Goal: Transaction & Acquisition: Purchase product/service

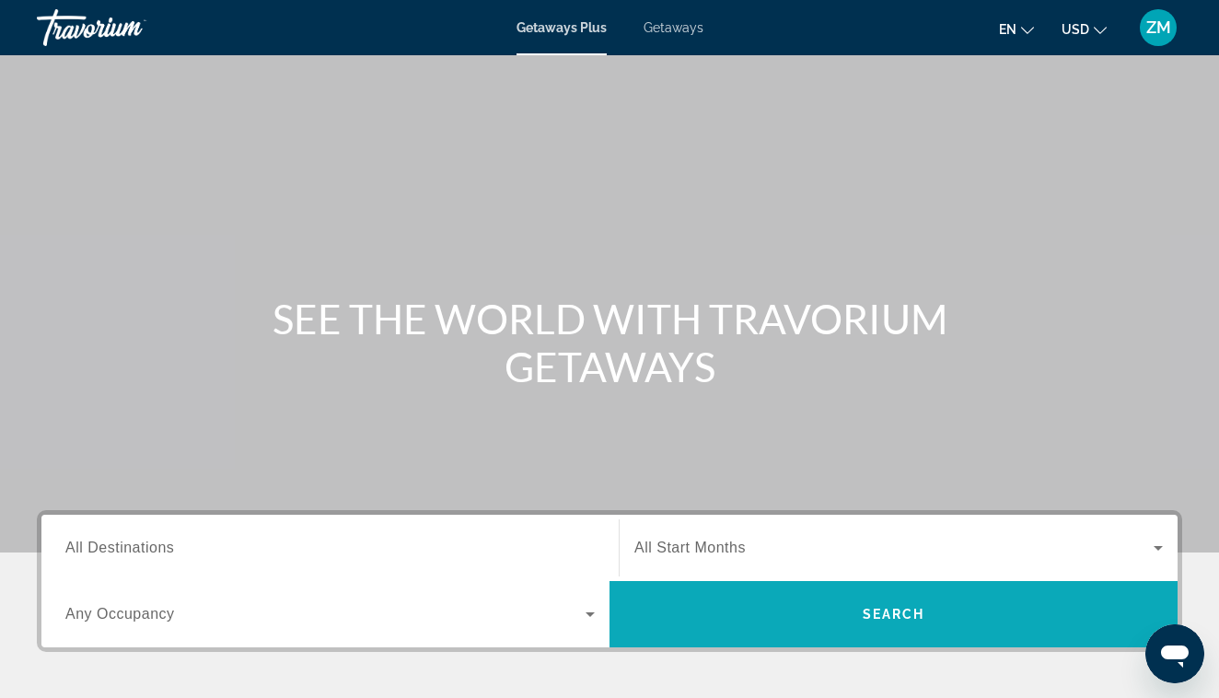
click at [678, 623] on span "Search" at bounding box center [893, 614] width 568 height 44
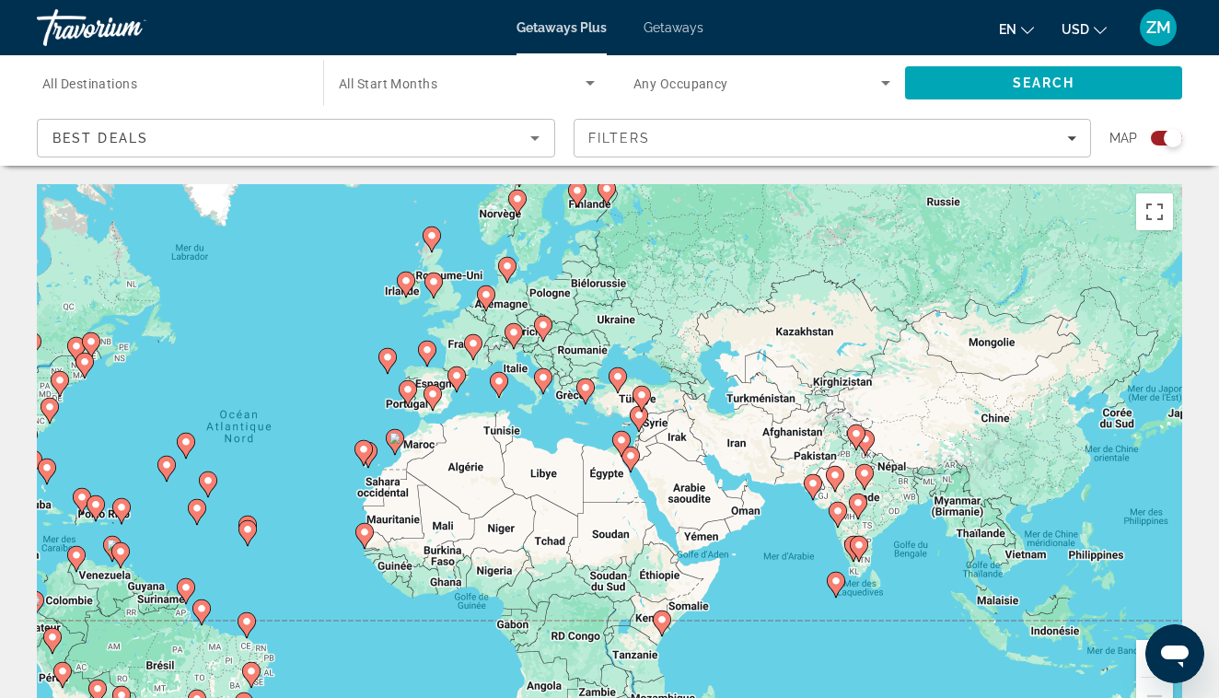
drag, startPoint x: 1016, startPoint y: 397, endPoint x: 698, endPoint y: 392, distance: 318.6
click at [698, 392] on div "Pour activer le glissement avec le clavier, appuyez sur Alt+Entrée. Une fois ce…" at bounding box center [609, 460] width 1145 height 552
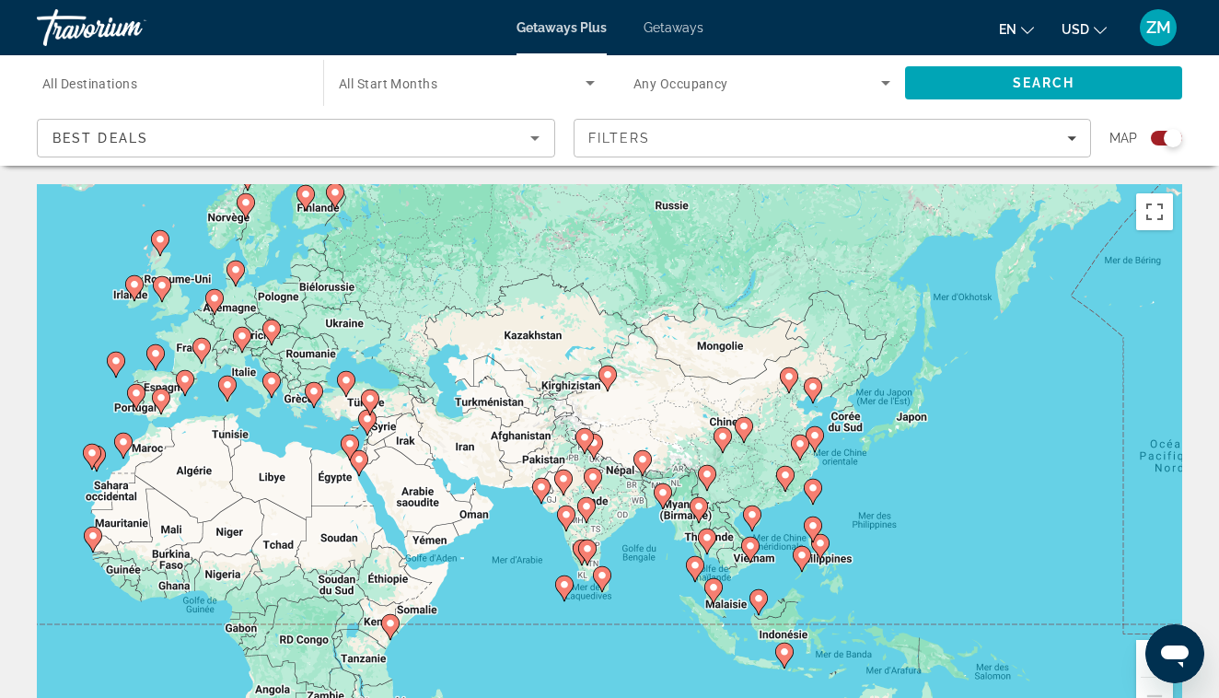
drag, startPoint x: 1004, startPoint y: 426, endPoint x: 737, endPoint y: 430, distance: 267.9
click at [737, 430] on icon "Main content" at bounding box center [744, 430] width 17 height 24
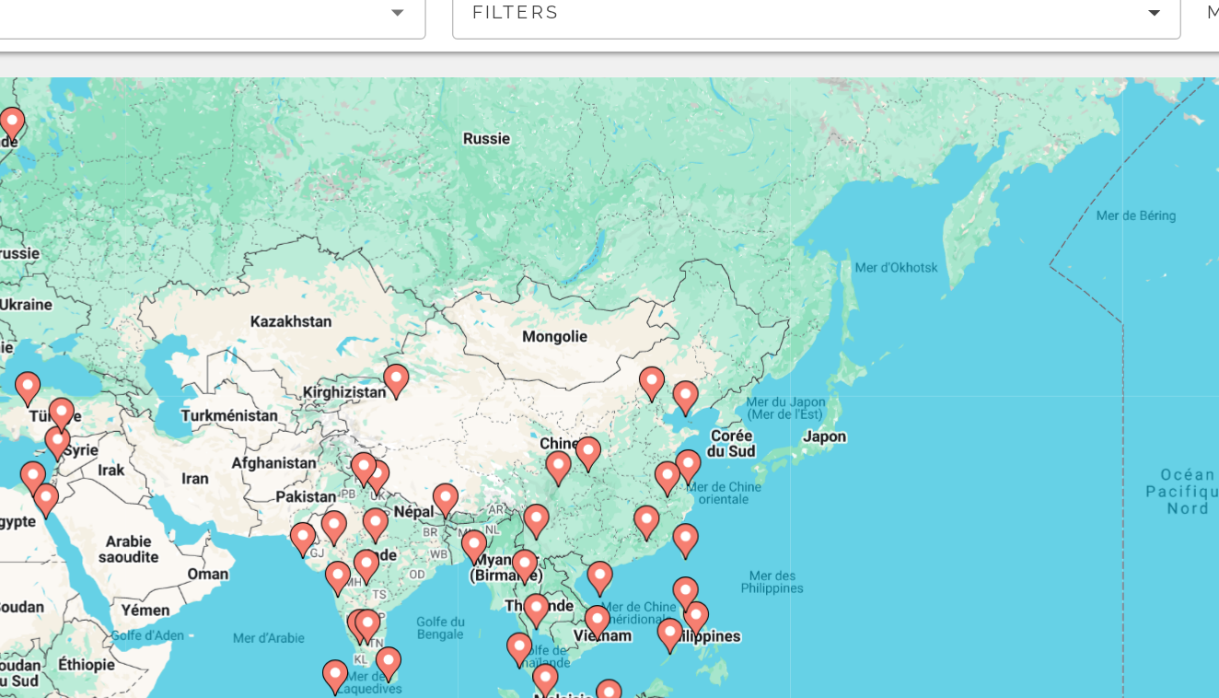
drag, startPoint x: 739, startPoint y: 293, endPoint x: 666, endPoint y: 316, distance: 77.2
click at [666, 316] on div "Pour activer le glissement avec le clavier, appuyez sur Alt+Entrée. Une fois ce…" at bounding box center [609, 460] width 1145 height 552
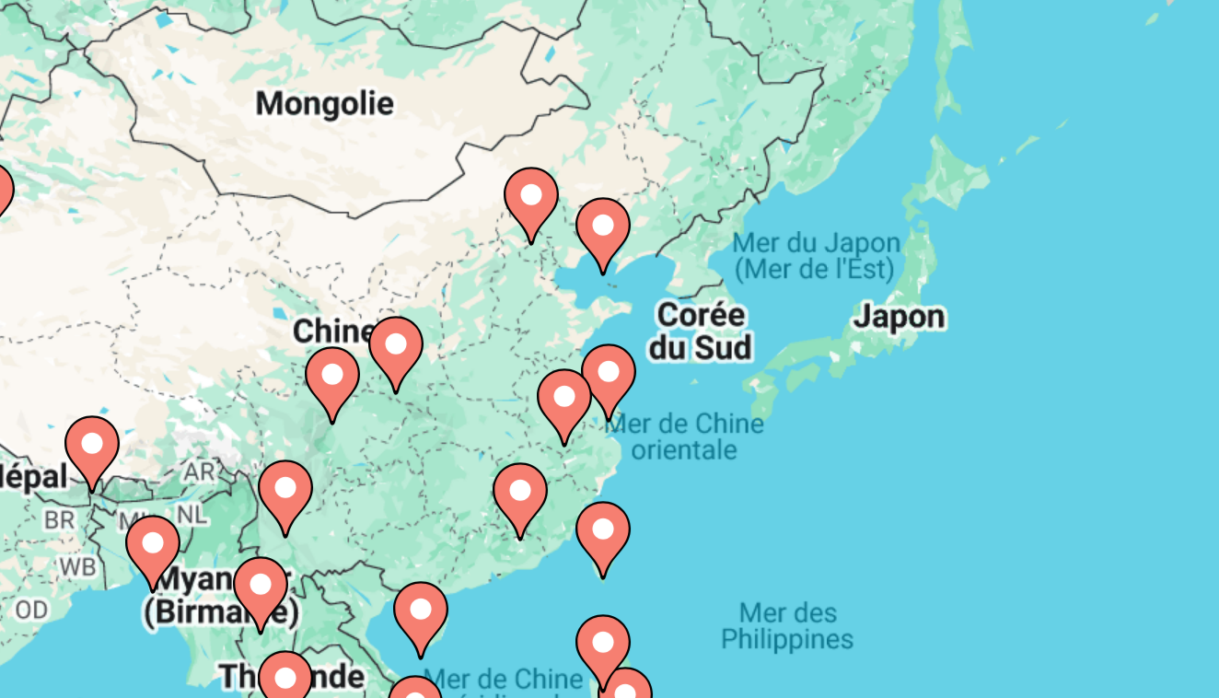
drag, startPoint x: 260, startPoint y: 145, endPoint x: 299, endPoint y: 104, distance: 57.3
click at [299, 184] on div "Pour activer le glissement avec le clavier, appuyez sur Alt+Entrée. Une fois ce…" at bounding box center [609, 460] width 1145 height 552
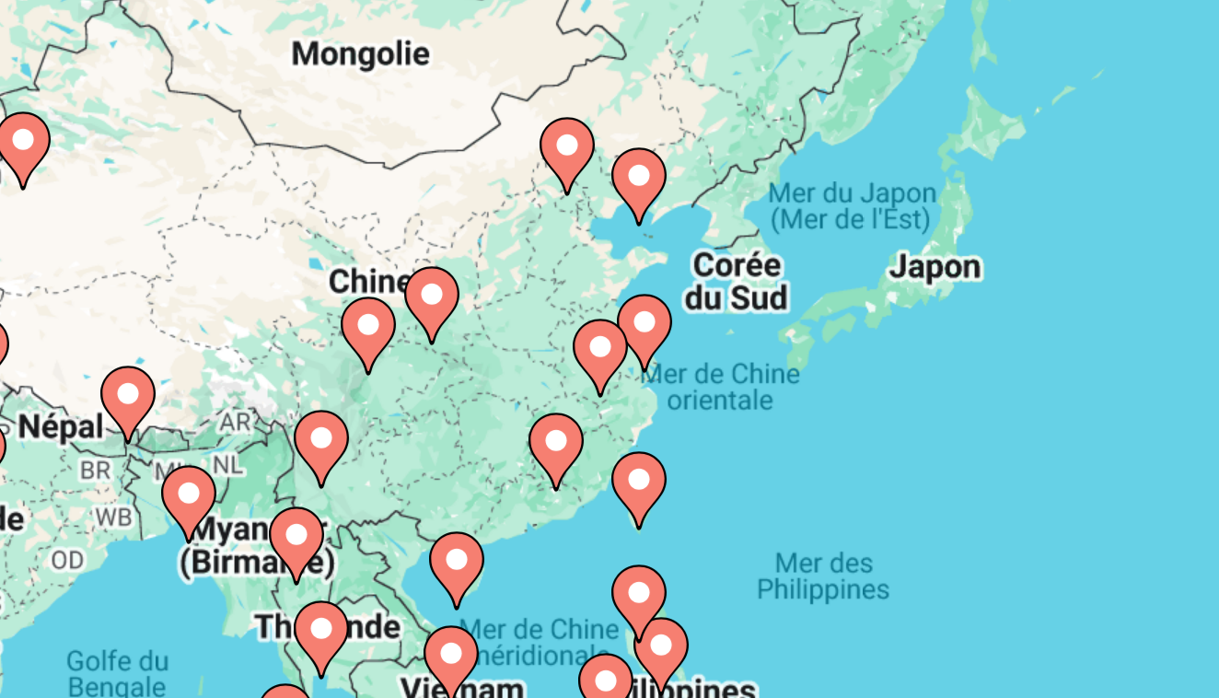
click at [701, 399] on icon "Main content" at bounding box center [709, 411] width 17 height 24
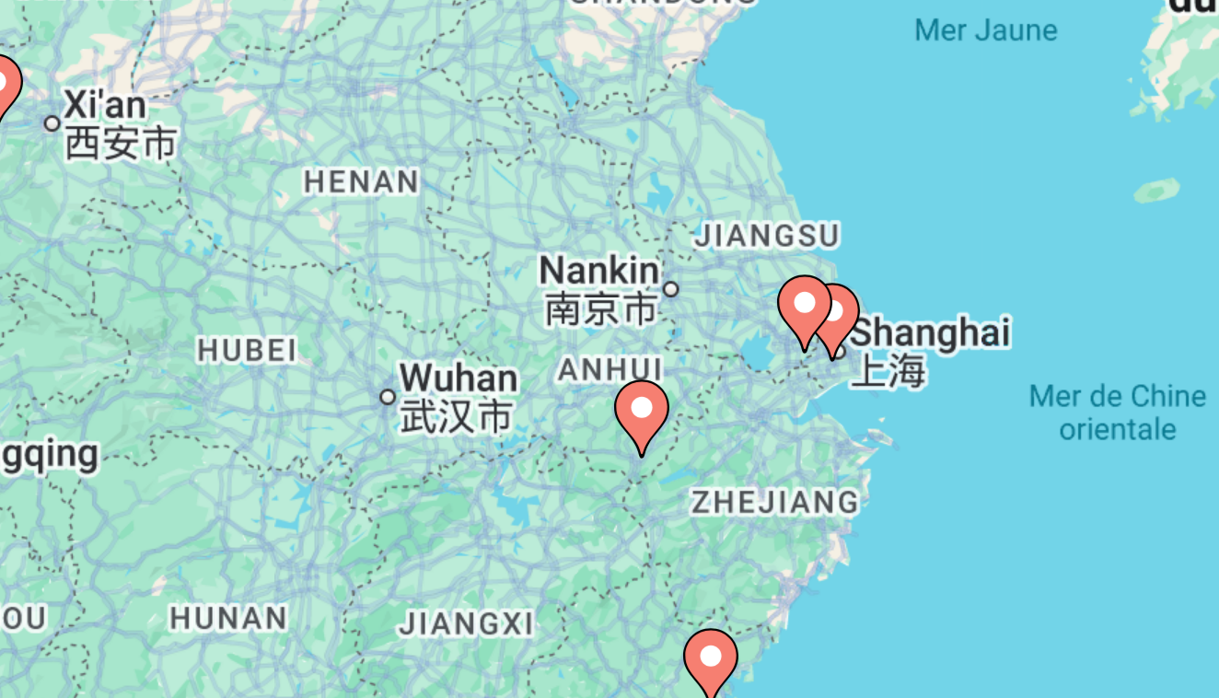
drag, startPoint x: 270, startPoint y: 160, endPoint x: 43, endPoint y: 194, distance: 229.0
click at [43, 194] on div "Pour activer le glissement avec le clavier, appuyez sur Alt+Entrée. Une fois ce…" at bounding box center [609, 460] width 1145 height 552
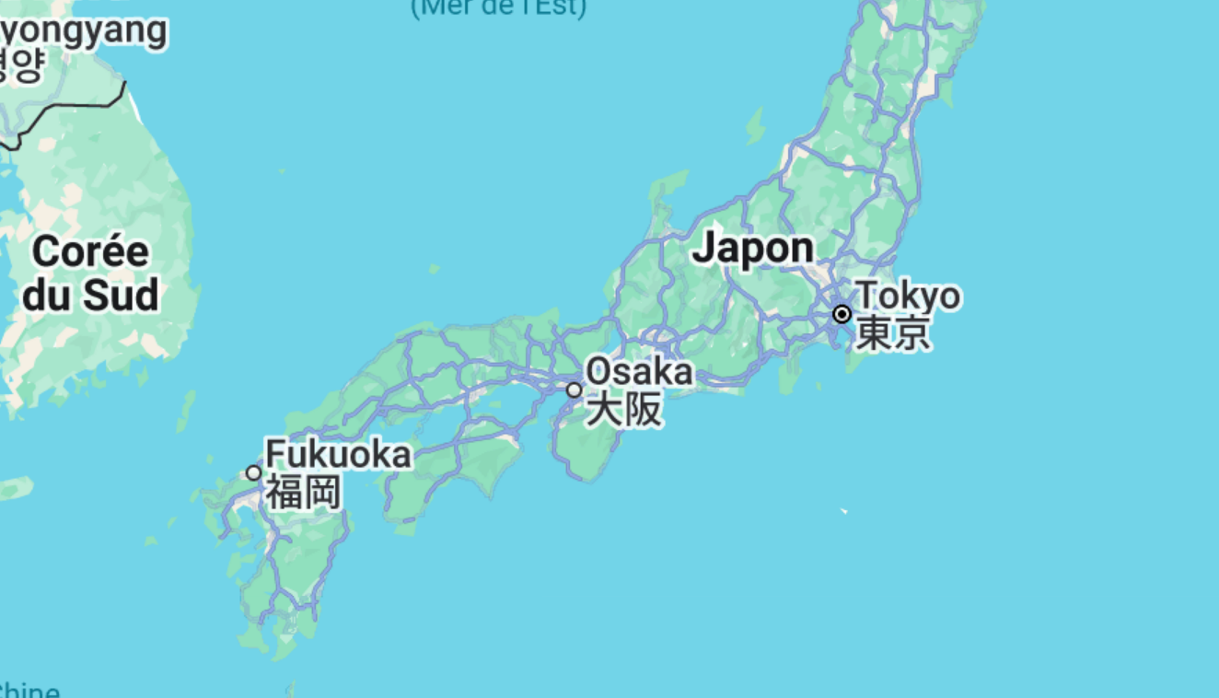
drag, startPoint x: 261, startPoint y: 110, endPoint x: 220, endPoint y: 145, distance: 54.2
click at [220, 184] on div "Pour activer le glissement avec le clavier, appuyez sur Alt+Entrée. Une fois ce…" at bounding box center [609, 460] width 1145 height 552
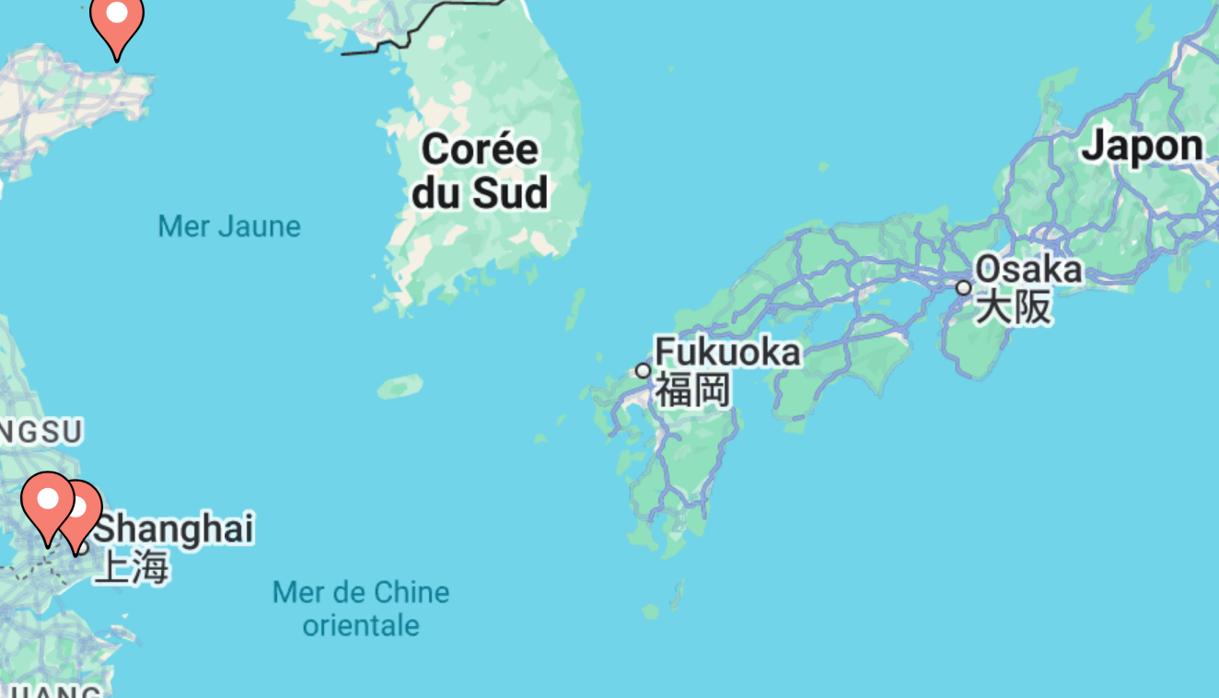
drag, startPoint x: 131, startPoint y: 166, endPoint x: 275, endPoint y: 124, distance: 150.4
click at [275, 184] on div "Pour activer le glissement avec le clavier, appuyez sur Alt+Entrée. Une fois ce…" at bounding box center [609, 460] width 1145 height 552
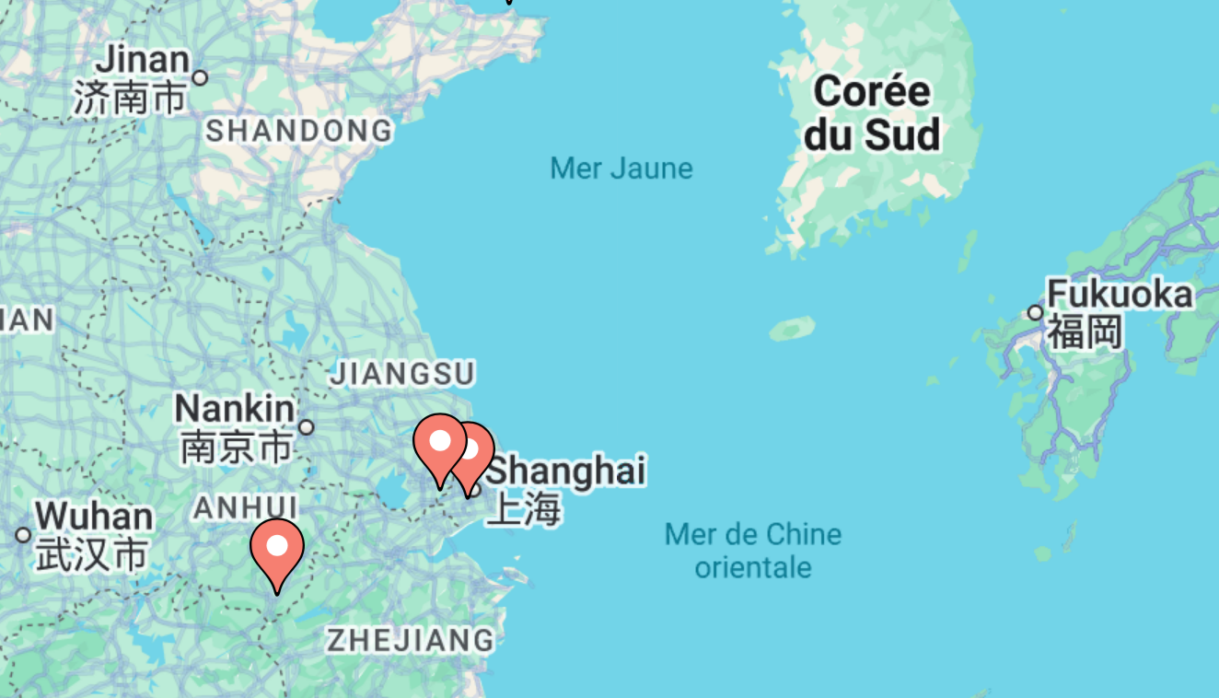
drag, startPoint x: 179, startPoint y: 151, endPoint x: 304, endPoint y: 133, distance: 126.4
click at [304, 184] on div "Pour activer le glissement avec le clavier, appuyez sur Alt+Entrée. Une fois ce…" at bounding box center [609, 460] width 1145 height 552
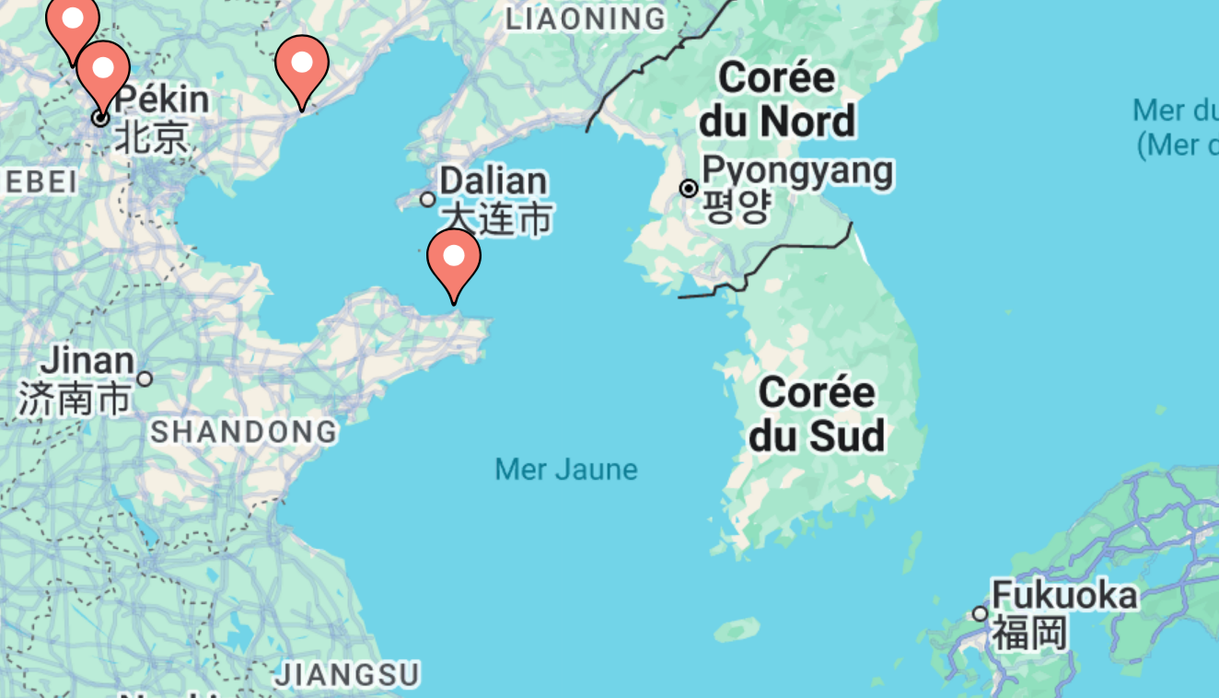
drag, startPoint x: 304, startPoint y: 133, endPoint x: 286, endPoint y: 247, distance: 114.6
click at [286, 247] on html "**********" at bounding box center [609, 349] width 1219 height 698
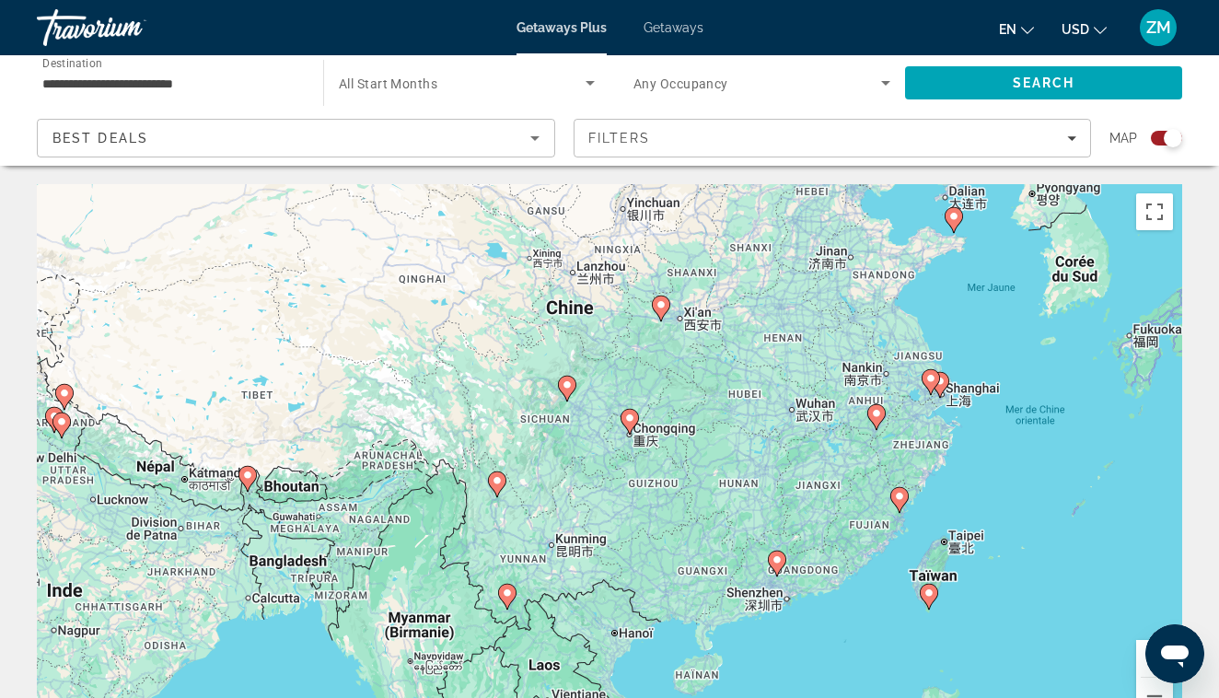
drag, startPoint x: 482, startPoint y: 568, endPoint x: 712, endPoint y: 347, distance: 319.1
click at [713, 346] on div "Pour activer le glissement avec le clavier, appuyez sur Alt+Entrée. Une fois ce…" at bounding box center [609, 460] width 1145 height 552
click at [931, 597] on image "Main content" at bounding box center [928, 592] width 11 height 11
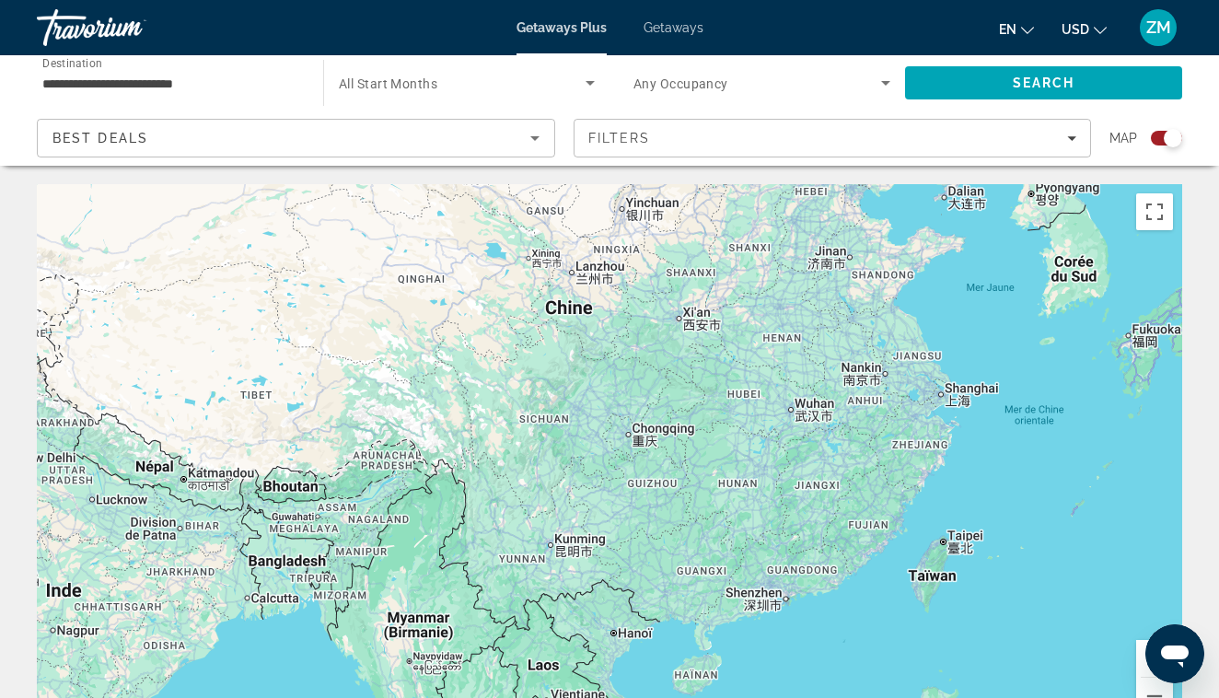
type input "**********"
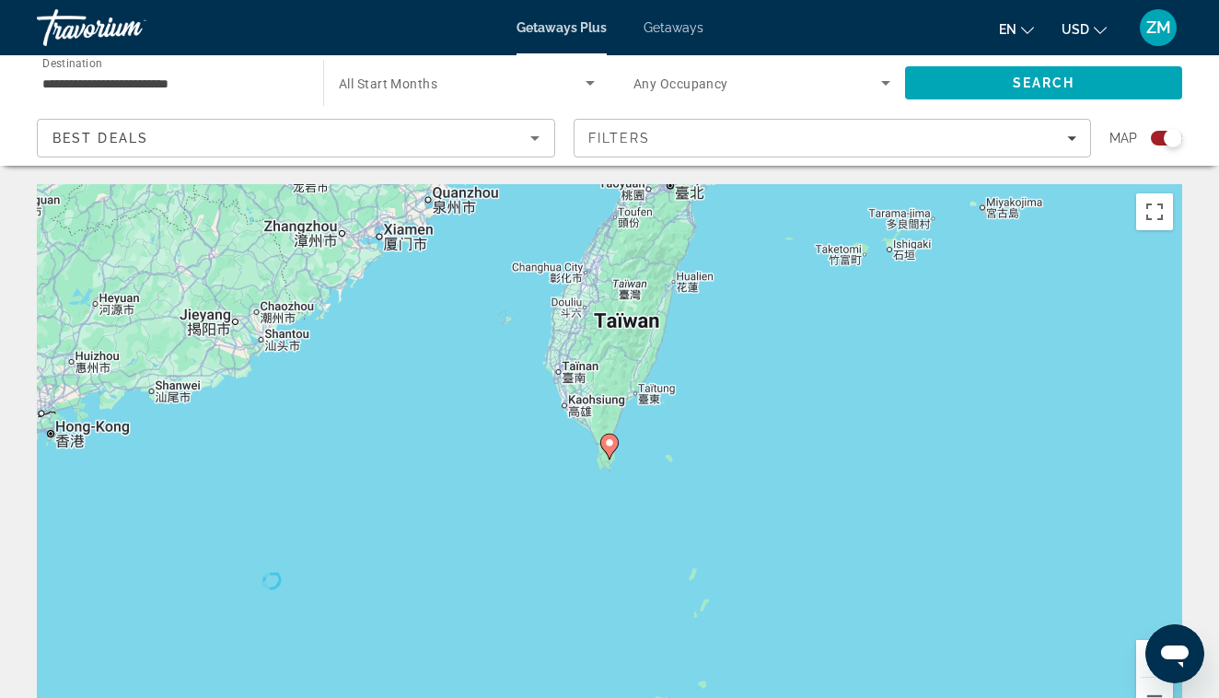
click at [614, 451] on icon "Main content" at bounding box center [609, 447] width 18 height 26
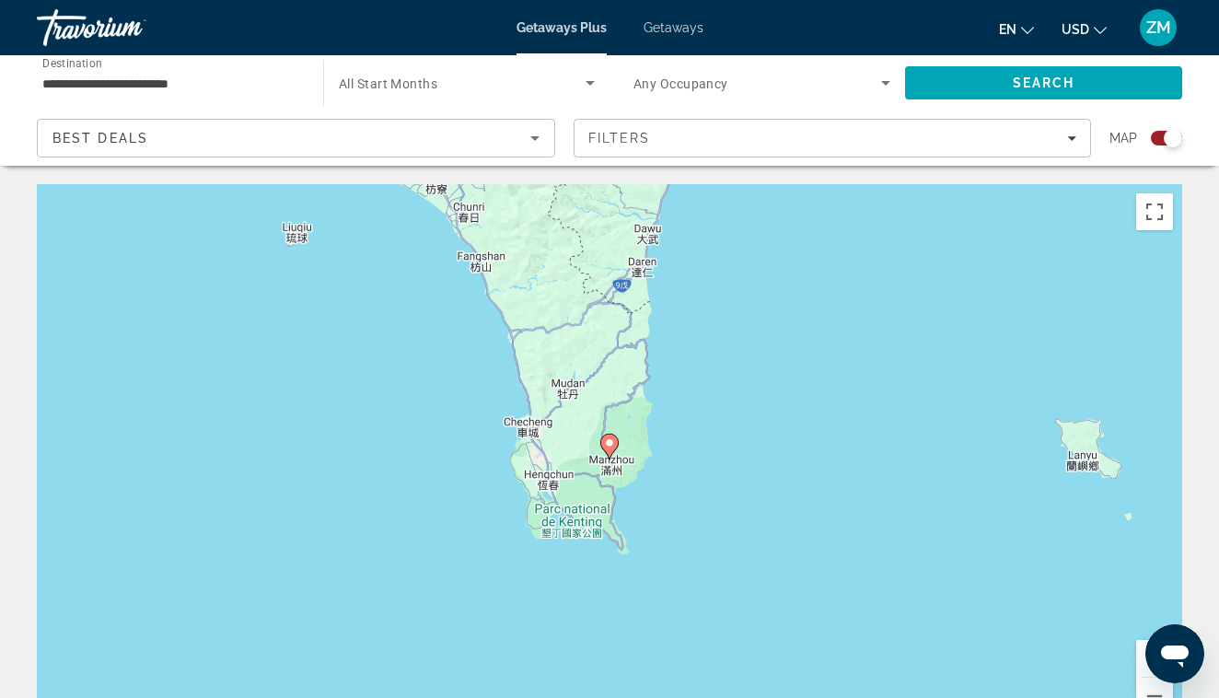
click at [608, 449] on icon "Main content" at bounding box center [609, 447] width 17 height 24
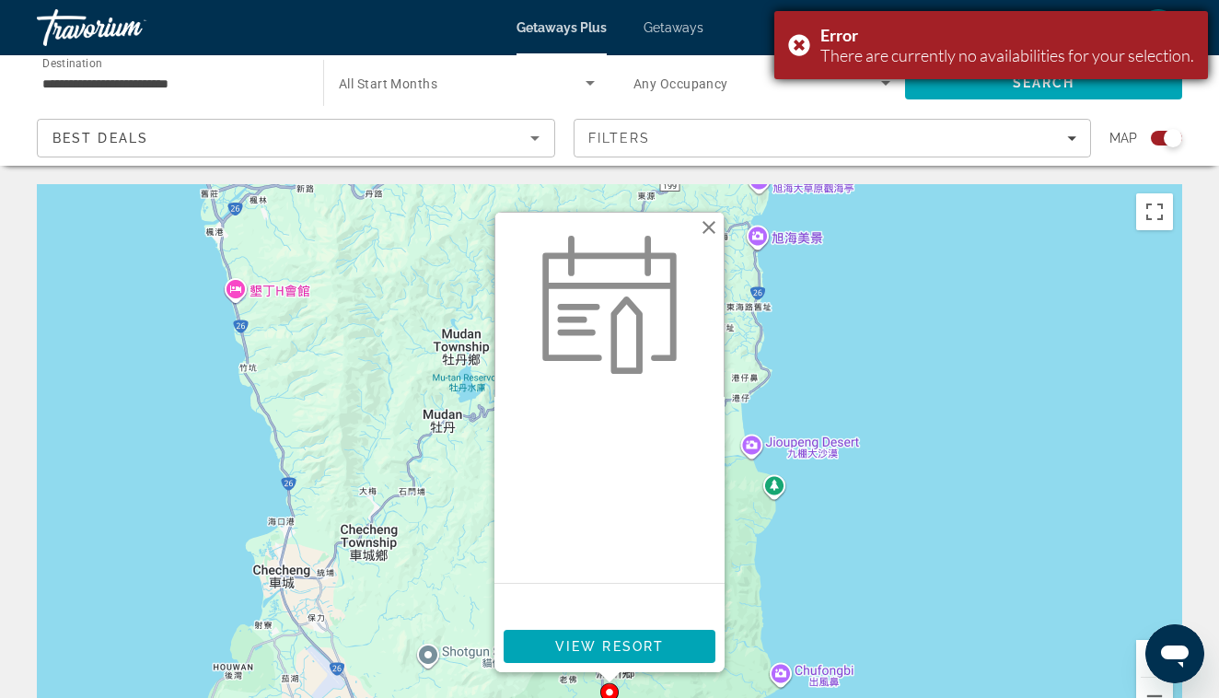
click at [794, 40] on div "Error There are currently no availabilities for your selection." at bounding box center [991, 45] width 434 height 68
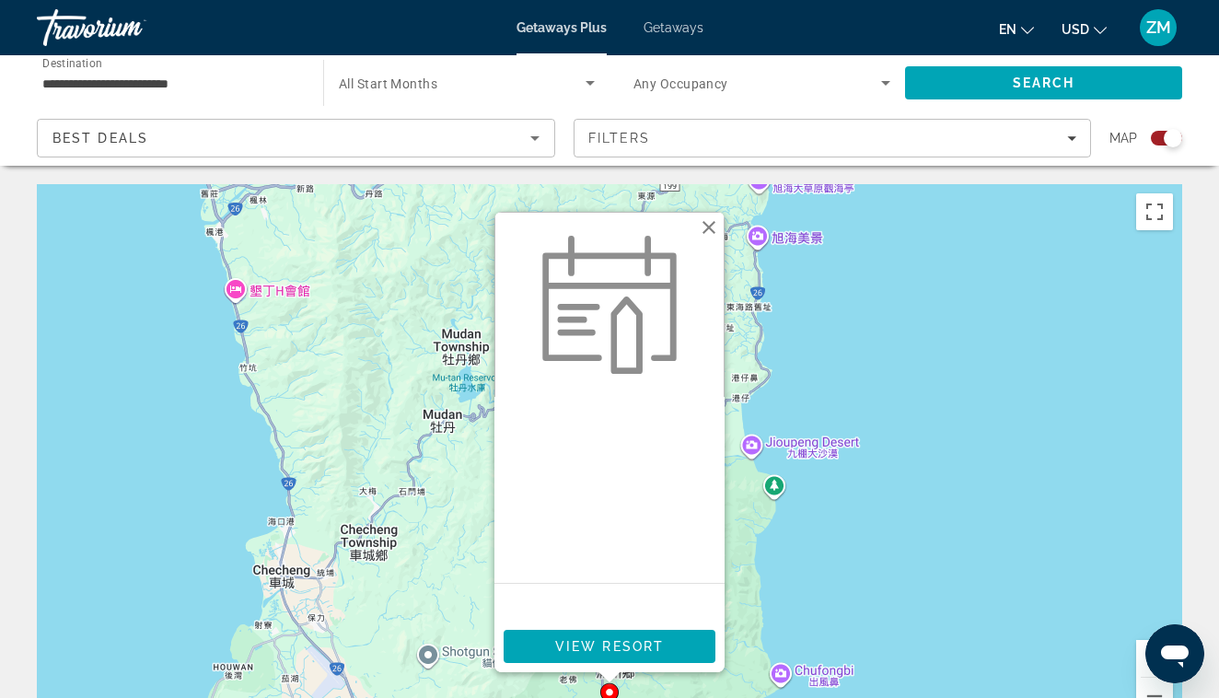
click at [710, 231] on button "Fermer" at bounding box center [709, 228] width 28 height 28
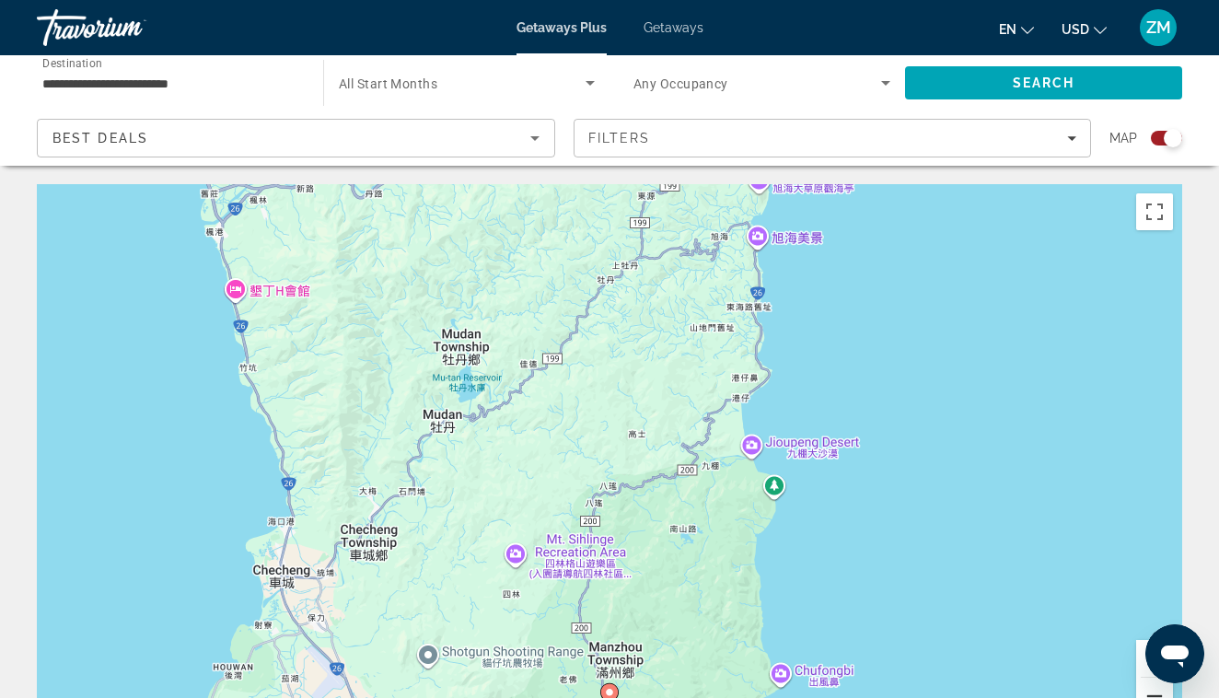
click at [1157, 691] on button "Zoom arrière" at bounding box center [1154, 696] width 37 height 37
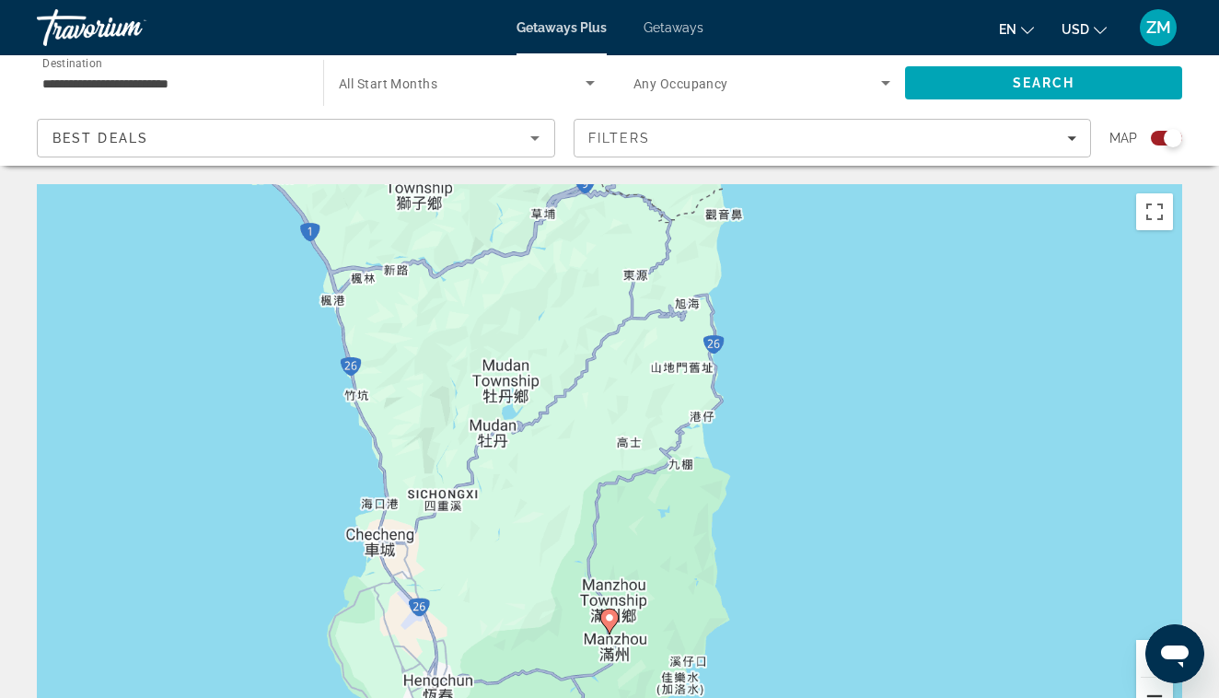
click at [1157, 691] on button "Zoom arrière" at bounding box center [1154, 696] width 37 height 37
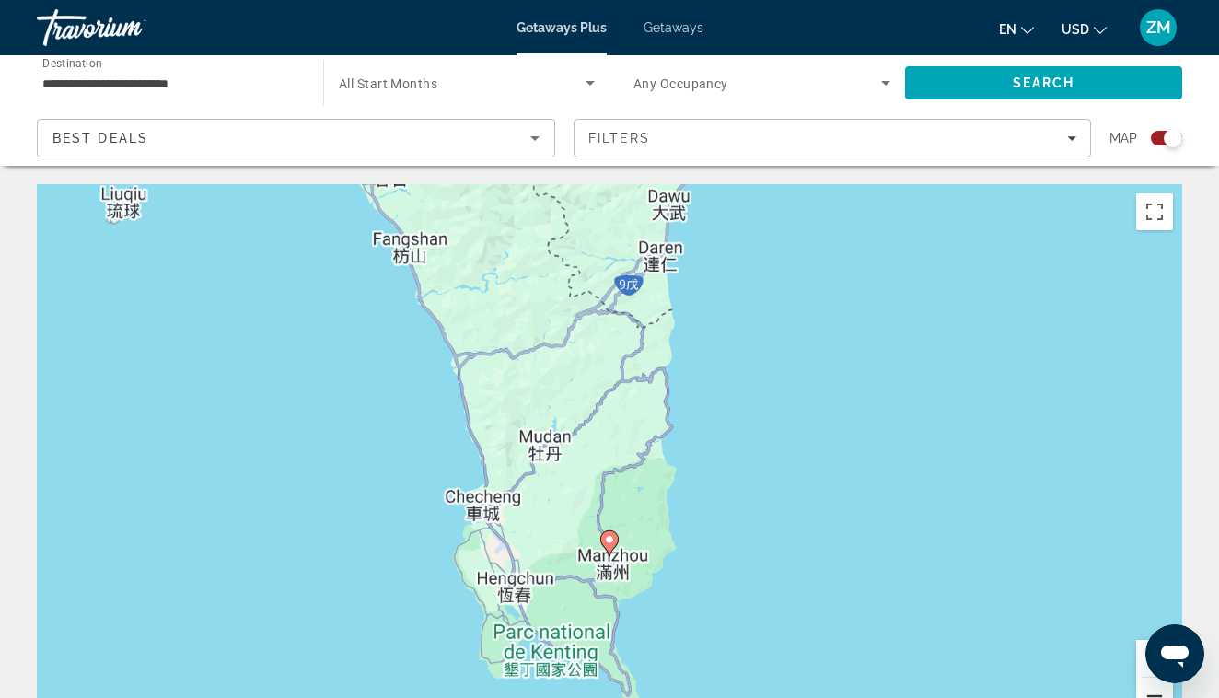
click at [1157, 691] on button "Zoom arrière" at bounding box center [1154, 696] width 37 height 37
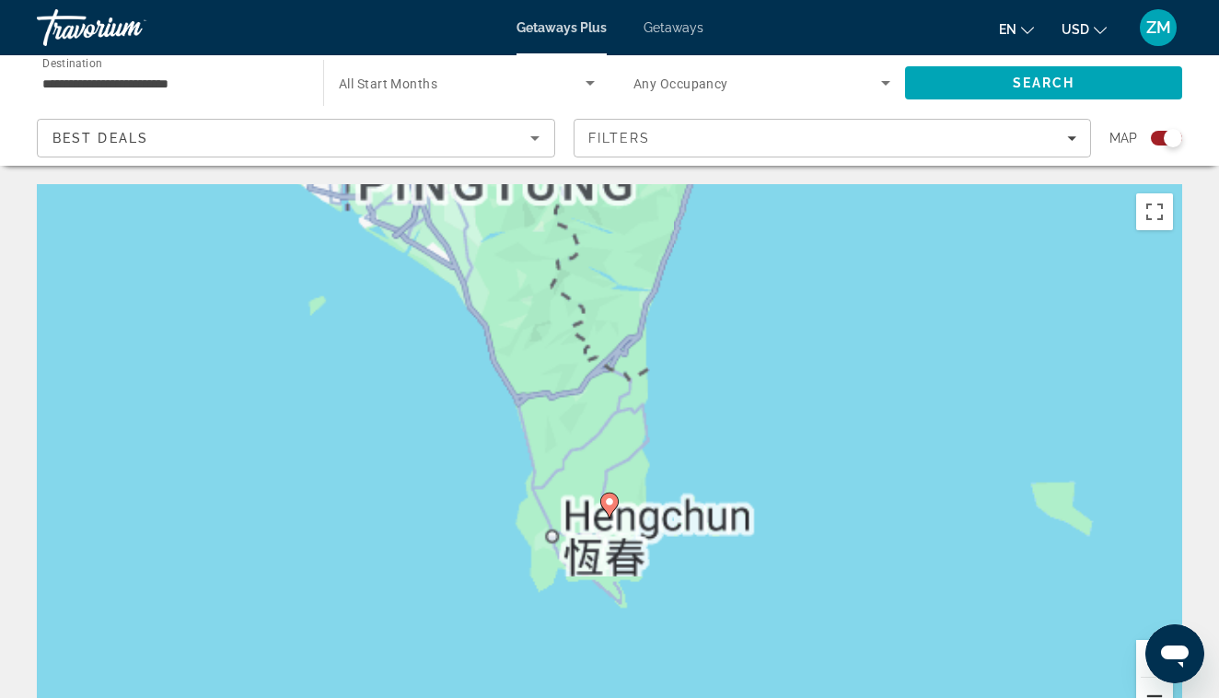
click at [1157, 691] on button "Zoom arrière" at bounding box center [1154, 696] width 37 height 37
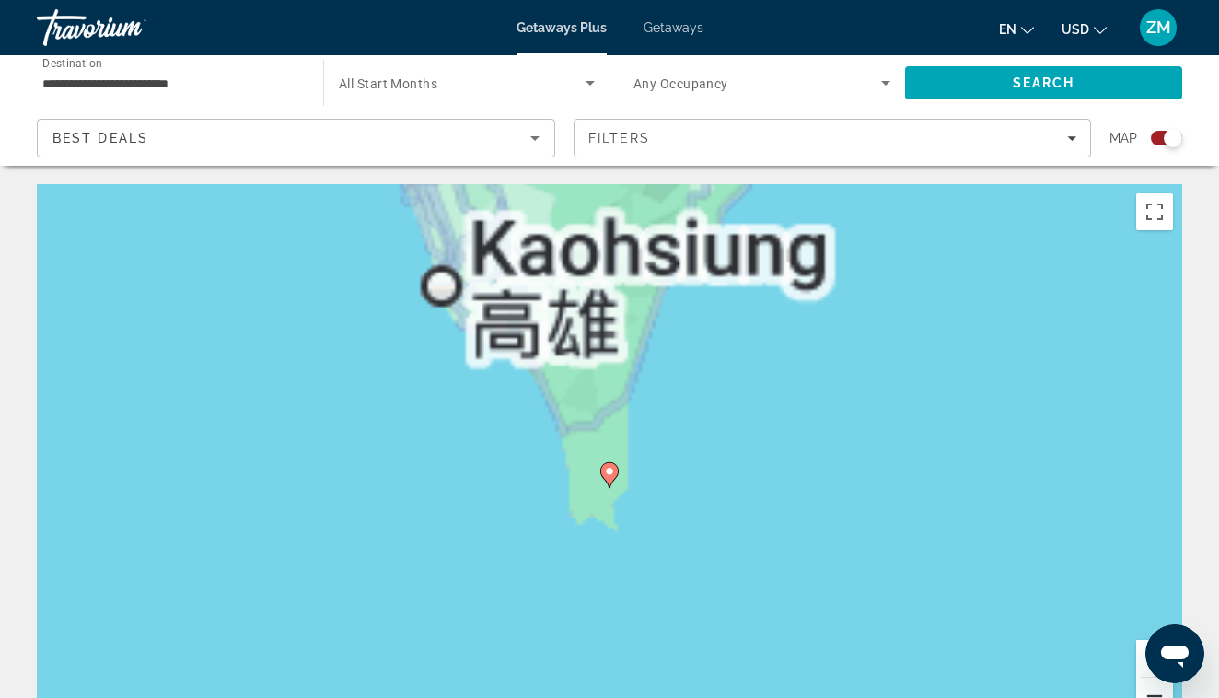
click at [1157, 691] on button "Zoom arrière" at bounding box center [1154, 696] width 37 height 37
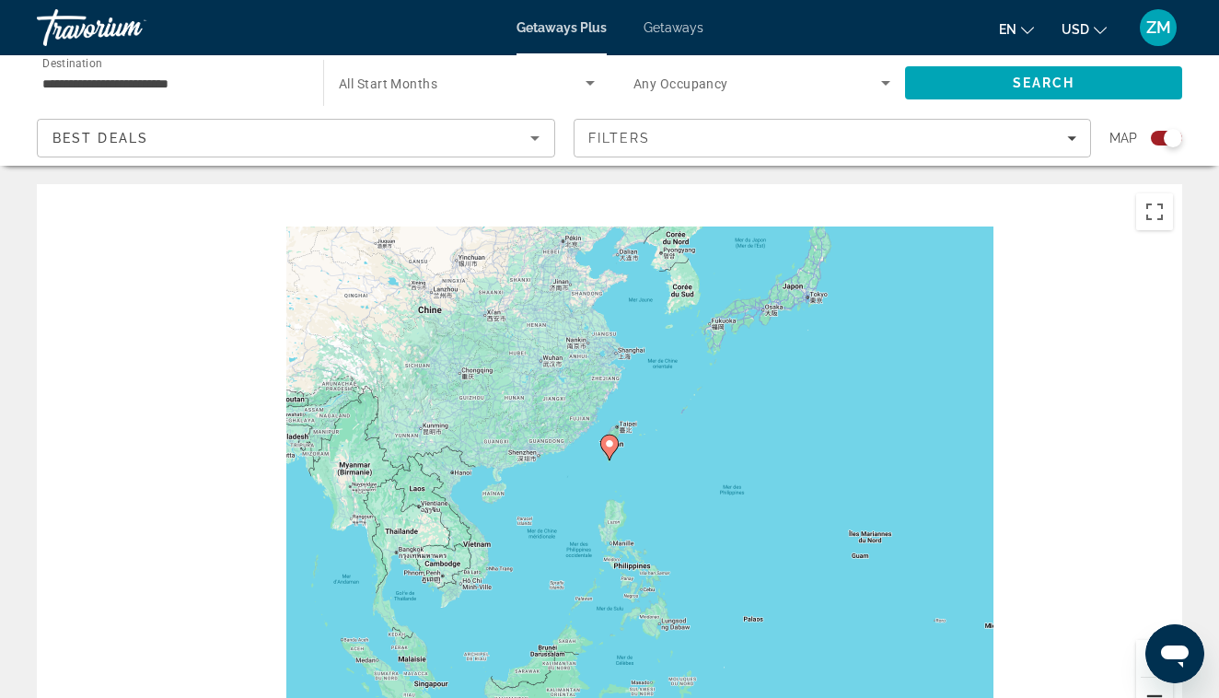
click at [1157, 691] on button "Zoom arrière" at bounding box center [1154, 696] width 37 height 37
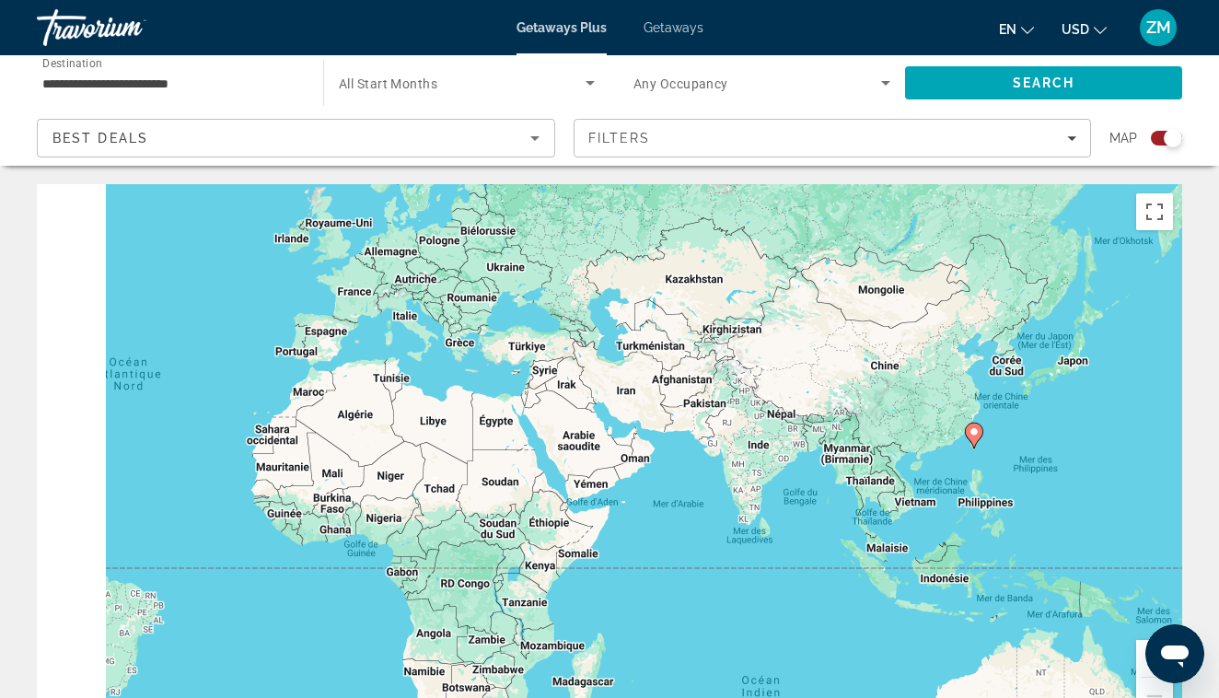
drag, startPoint x: 388, startPoint y: 484, endPoint x: 801, endPoint y: 473, distance: 413.5
click at [801, 473] on div "Pour activer le glissement avec le clavier, appuyez sur Alt+Entrée. Une fois ce…" at bounding box center [609, 460] width 1145 height 552
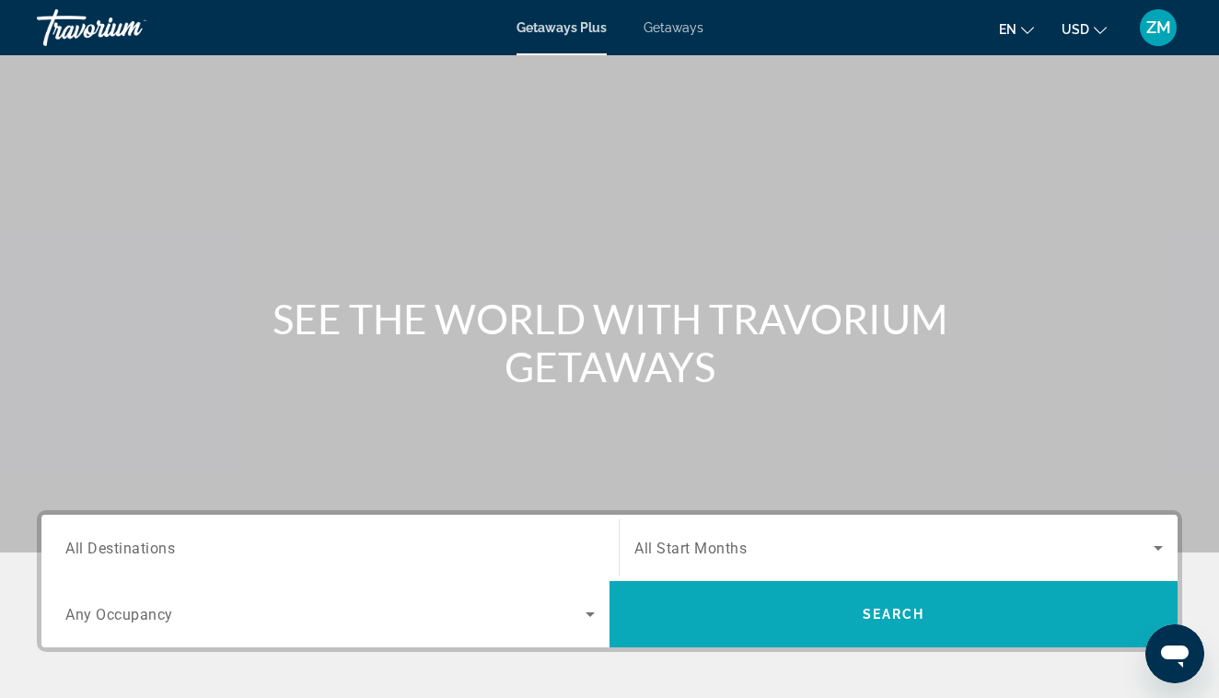
click at [776, 627] on span "Search" at bounding box center [893, 614] width 568 height 44
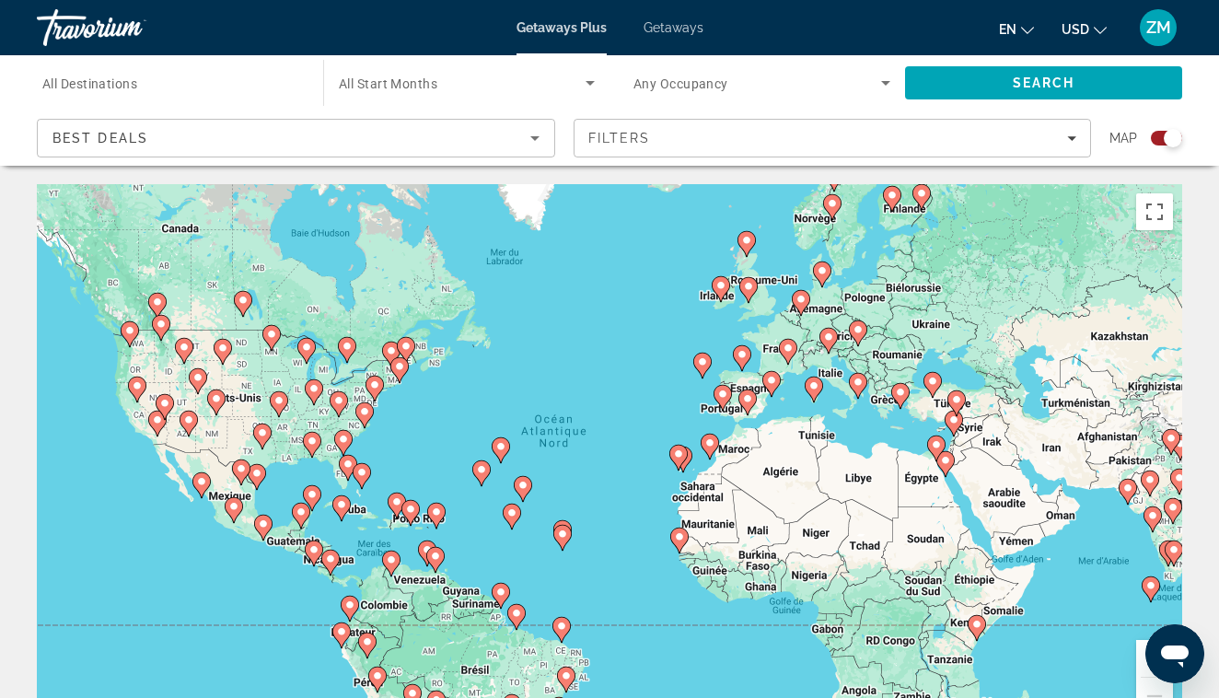
click at [1159, 140] on div "Search widget" at bounding box center [1166, 138] width 31 height 15
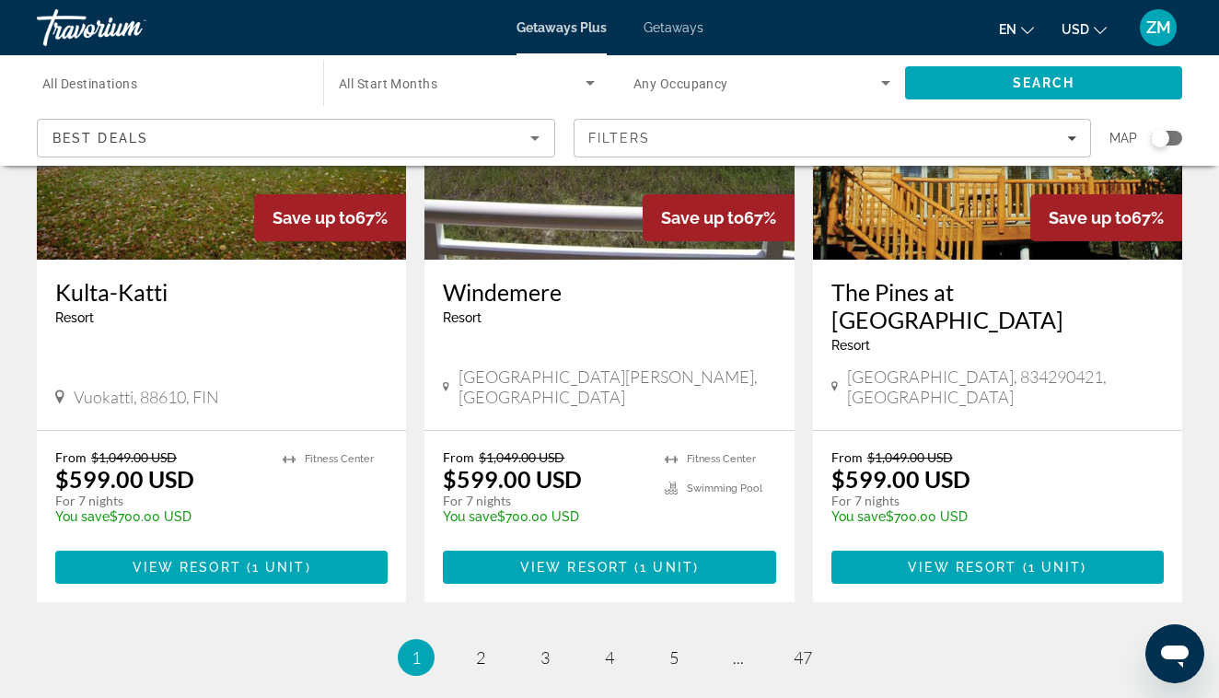
scroll to position [2268, 0]
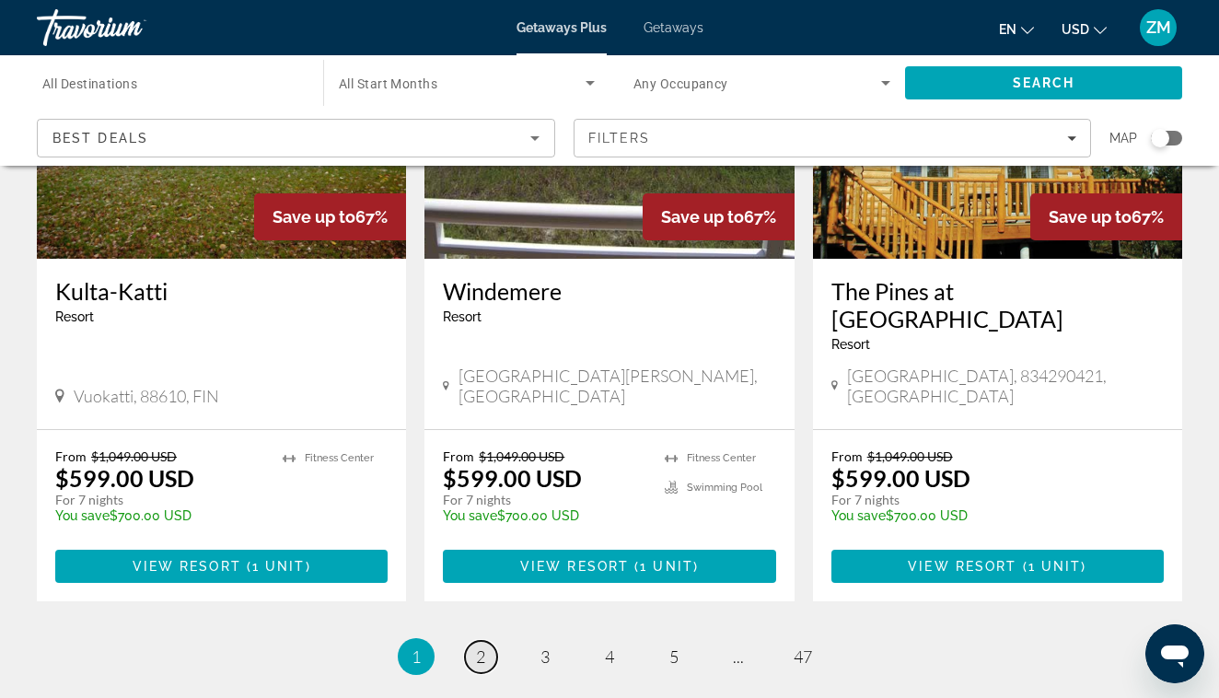
click at [482, 646] on span "2" at bounding box center [480, 656] width 9 height 20
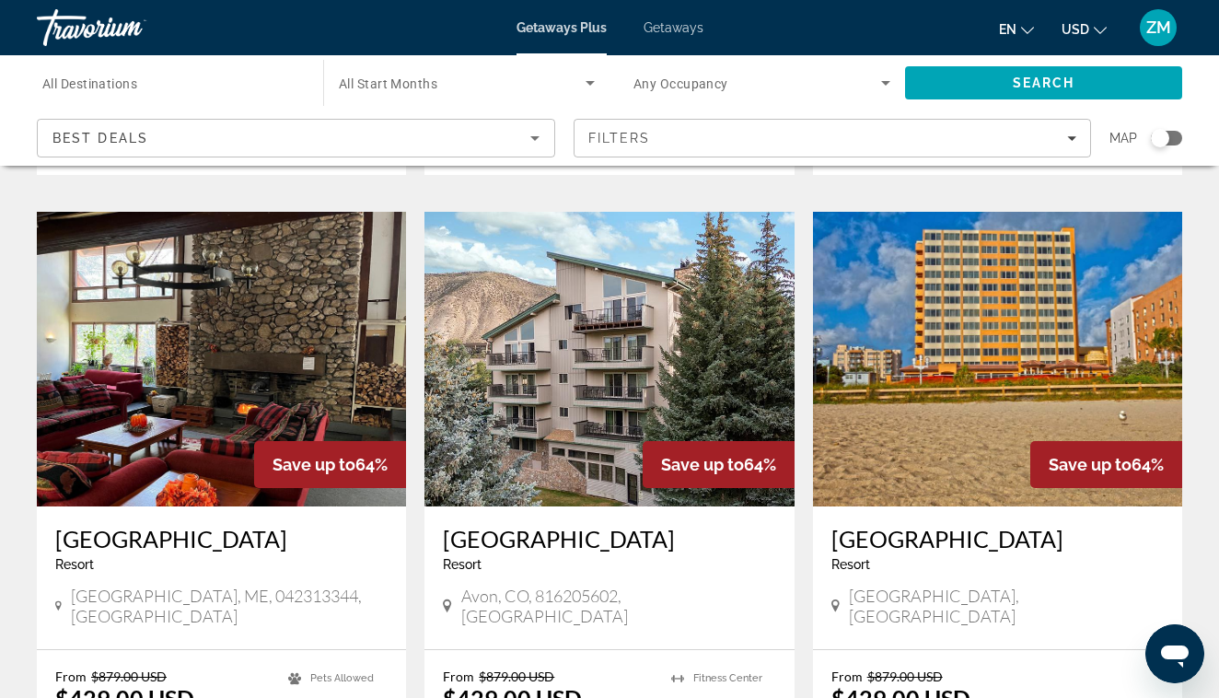
scroll to position [1349, 0]
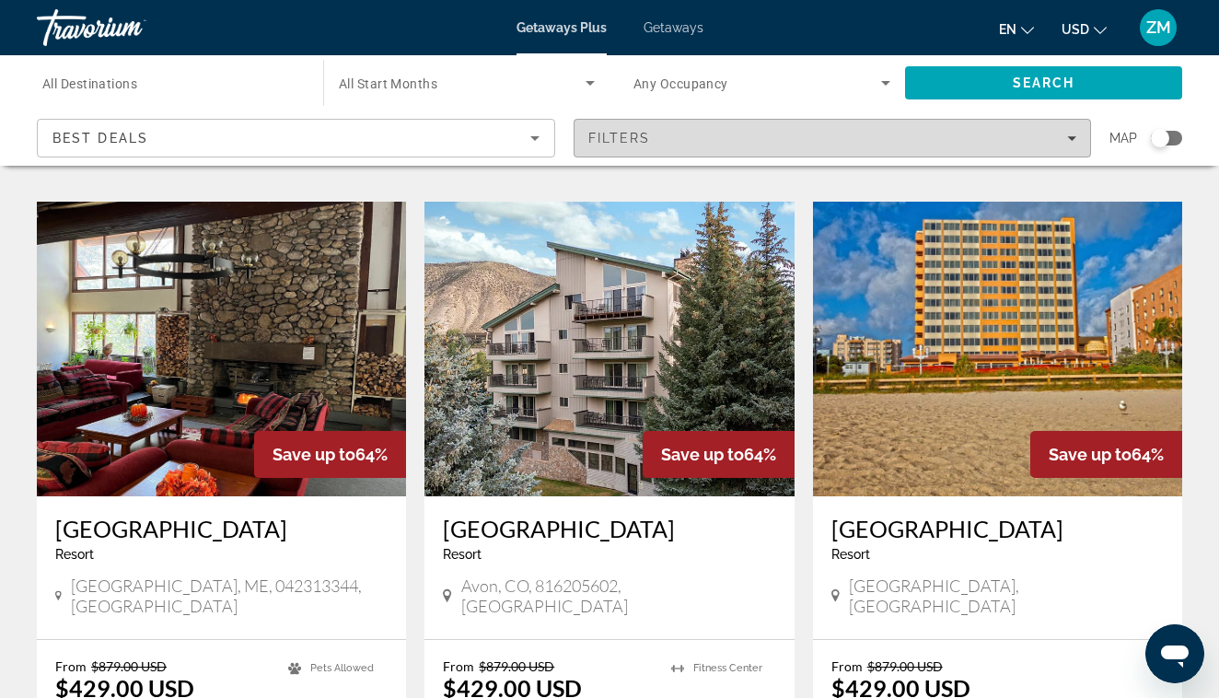
click at [807, 142] on div "Filters" at bounding box center [832, 138] width 489 height 15
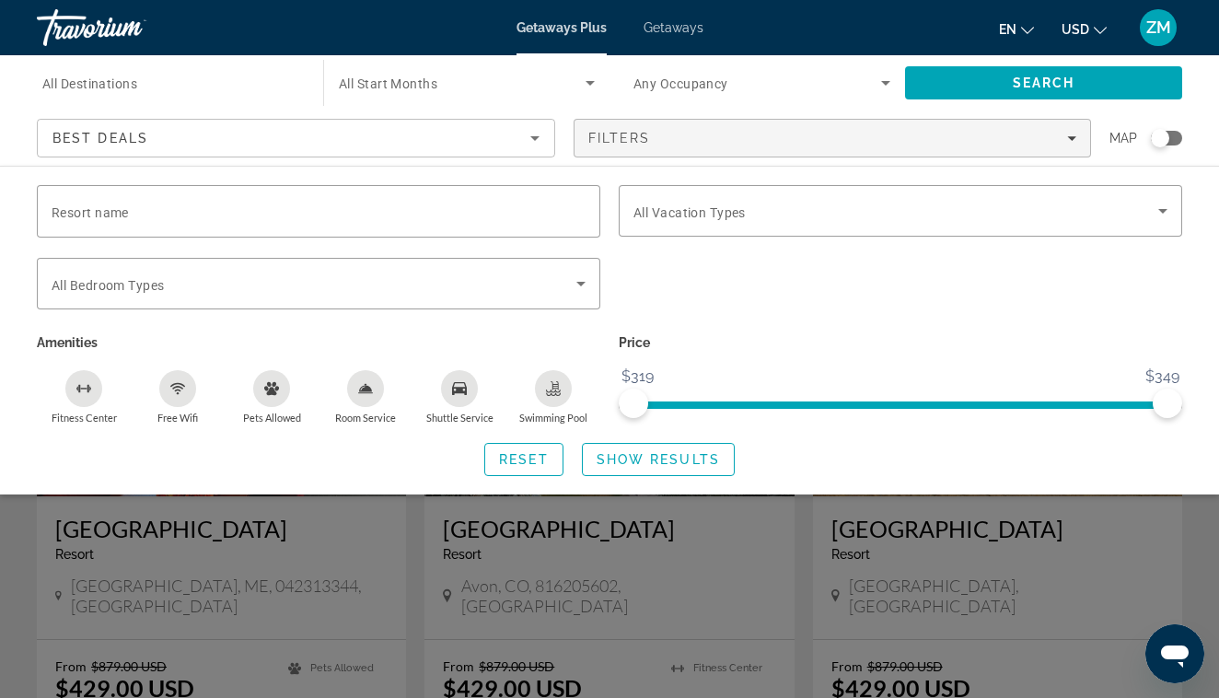
click at [780, 537] on div "Search widget" at bounding box center [609, 487] width 1219 height 422
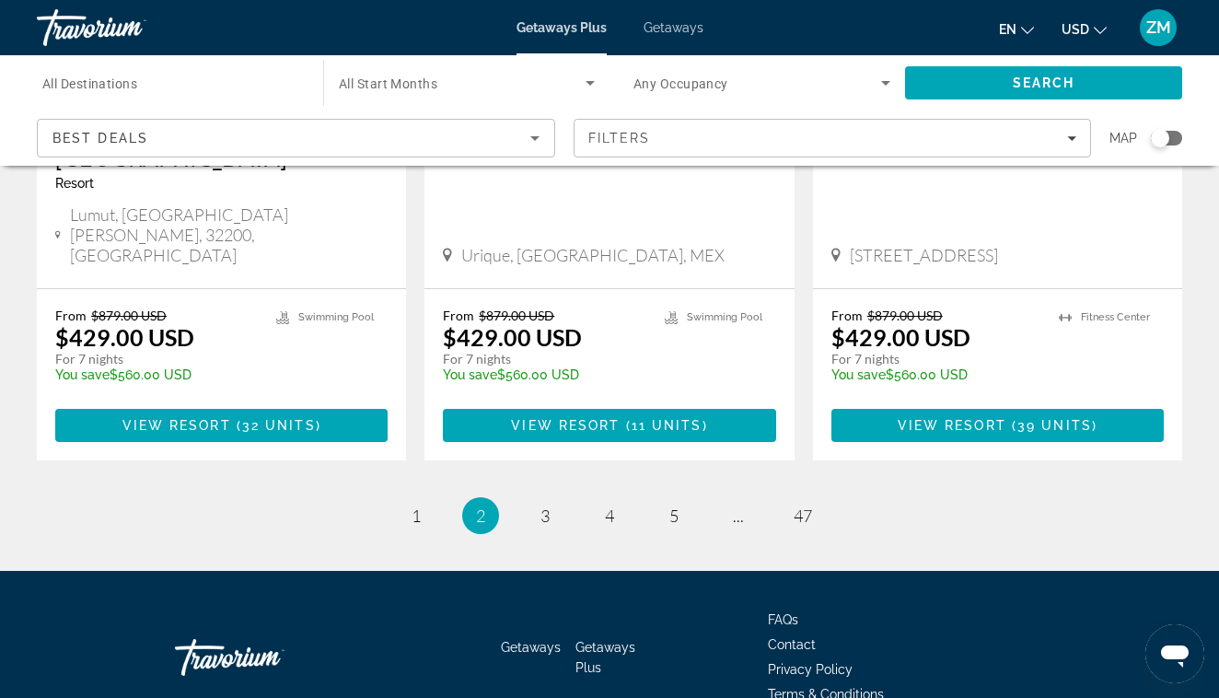
scroll to position [2392, 0]
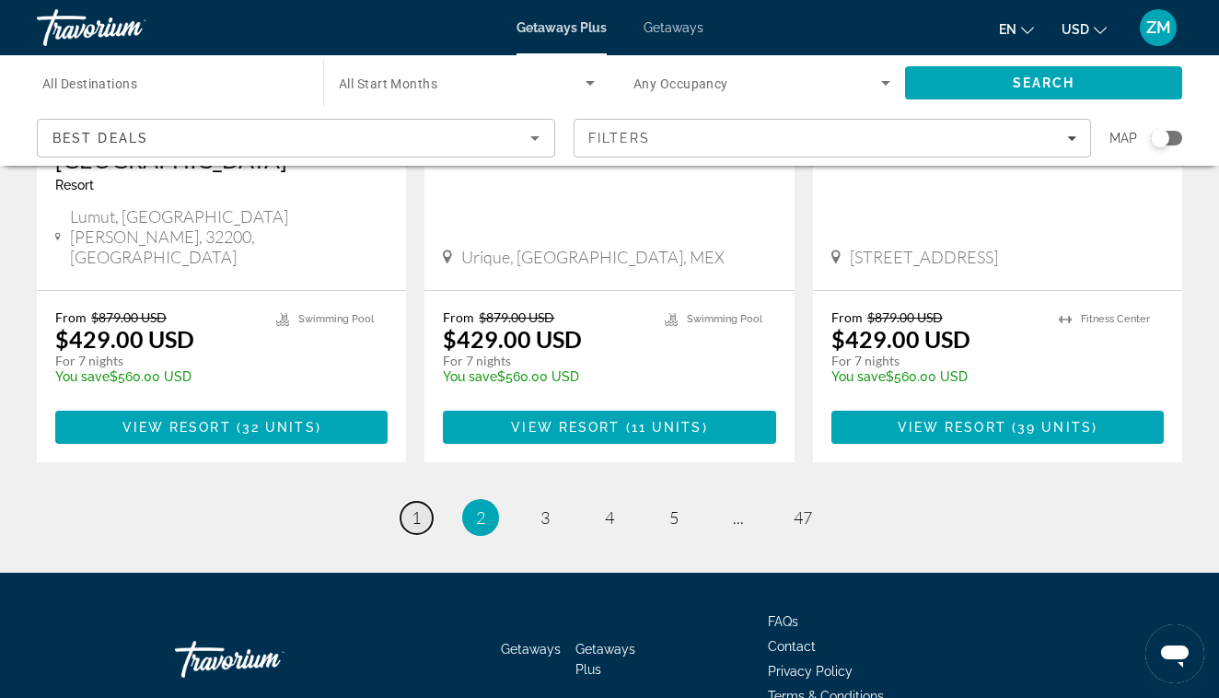
click at [423, 502] on link "page 1" at bounding box center [416, 518] width 32 height 32
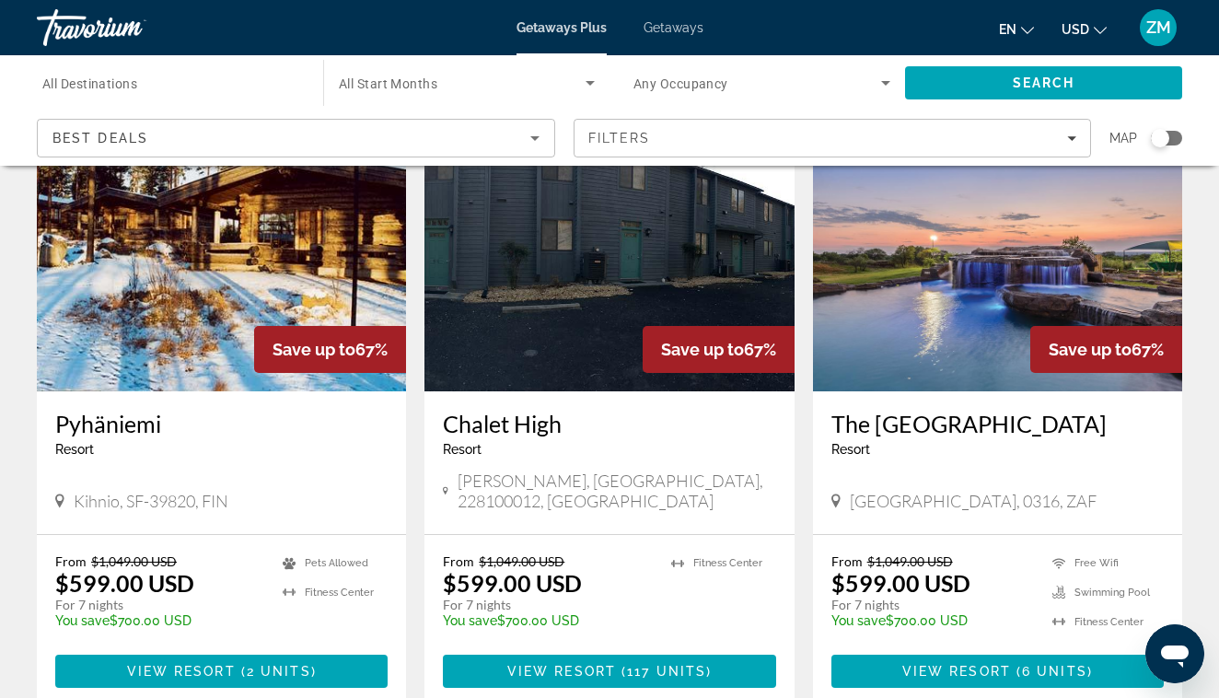
scroll to position [137, 0]
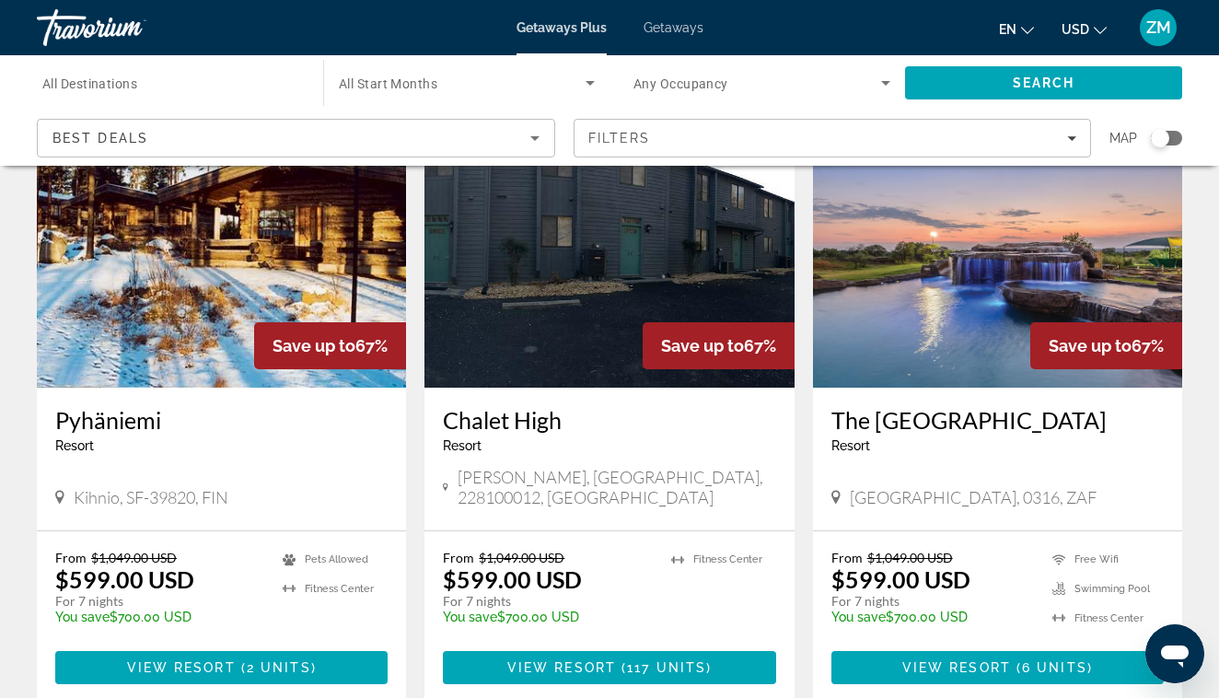
click at [1163, 134] on div "Search widget" at bounding box center [1160, 138] width 18 height 18
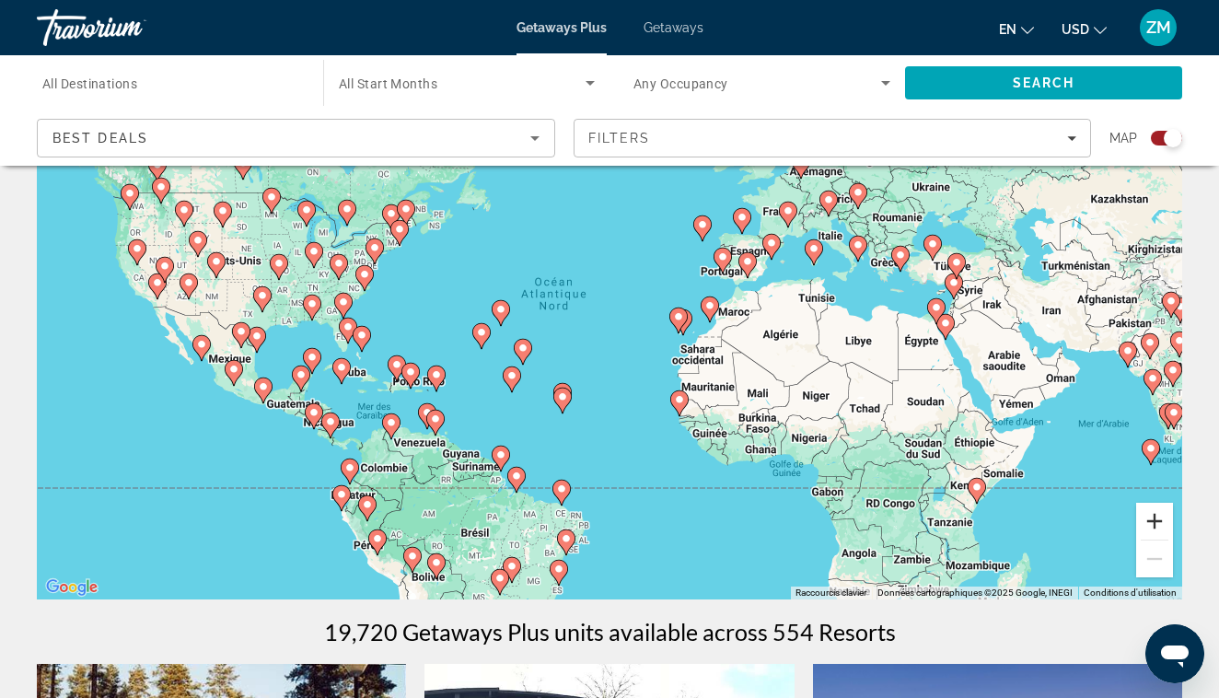
click at [1152, 526] on button "Zoom avant" at bounding box center [1154, 521] width 37 height 37
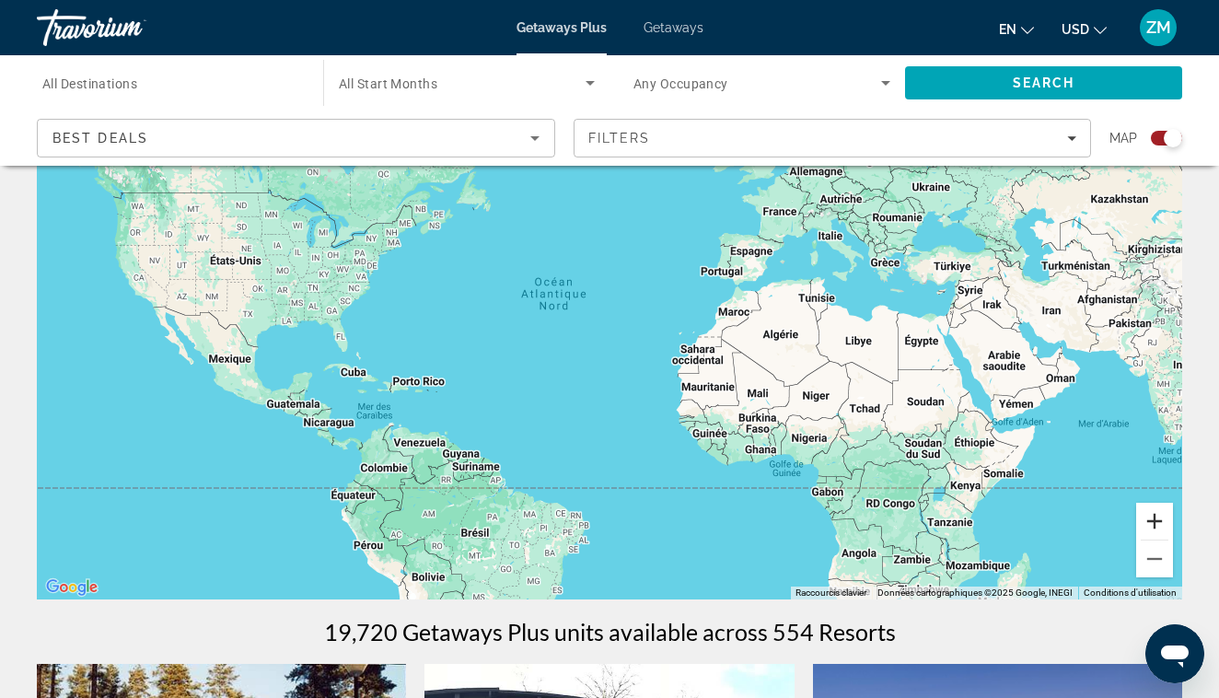
click at [1152, 526] on button "Zoom avant" at bounding box center [1154, 521] width 37 height 37
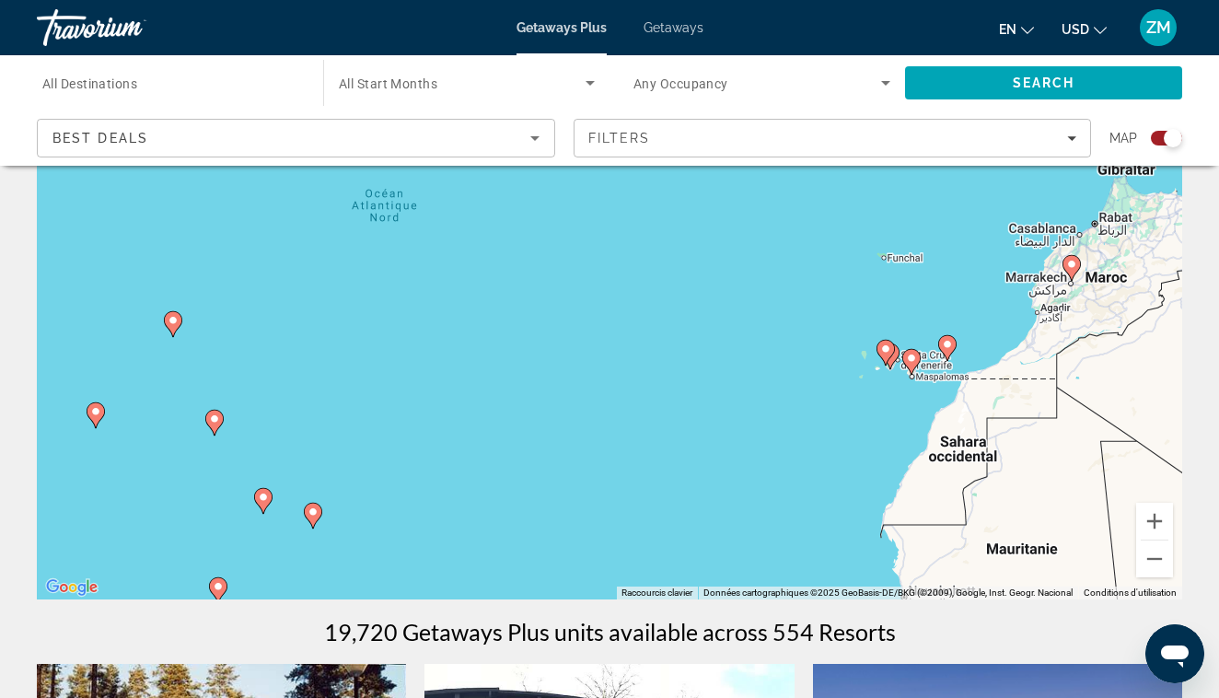
click at [911, 362] on image "Main content" at bounding box center [911, 358] width 11 height 11
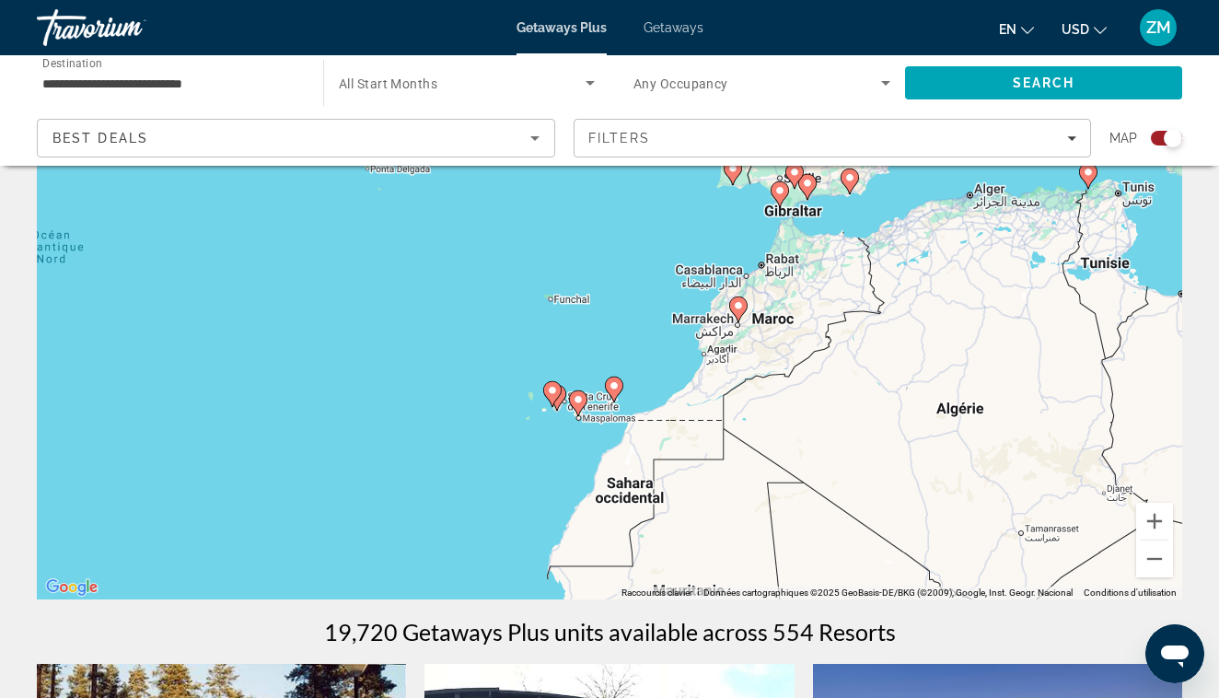
drag, startPoint x: 878, startPoint y: 322, endPoint x: 848, endPoint y: 418, distance: 100.5
click at [849, 419] on div "Pour naviguer, appuyez sur les touches fléchées. Pour activer le glissement ave…" at bounding box center [609, 323] width 1145 height 552
click at [741, 309] on image "Main content" at bounding box center [738, 305] width 11 height 11
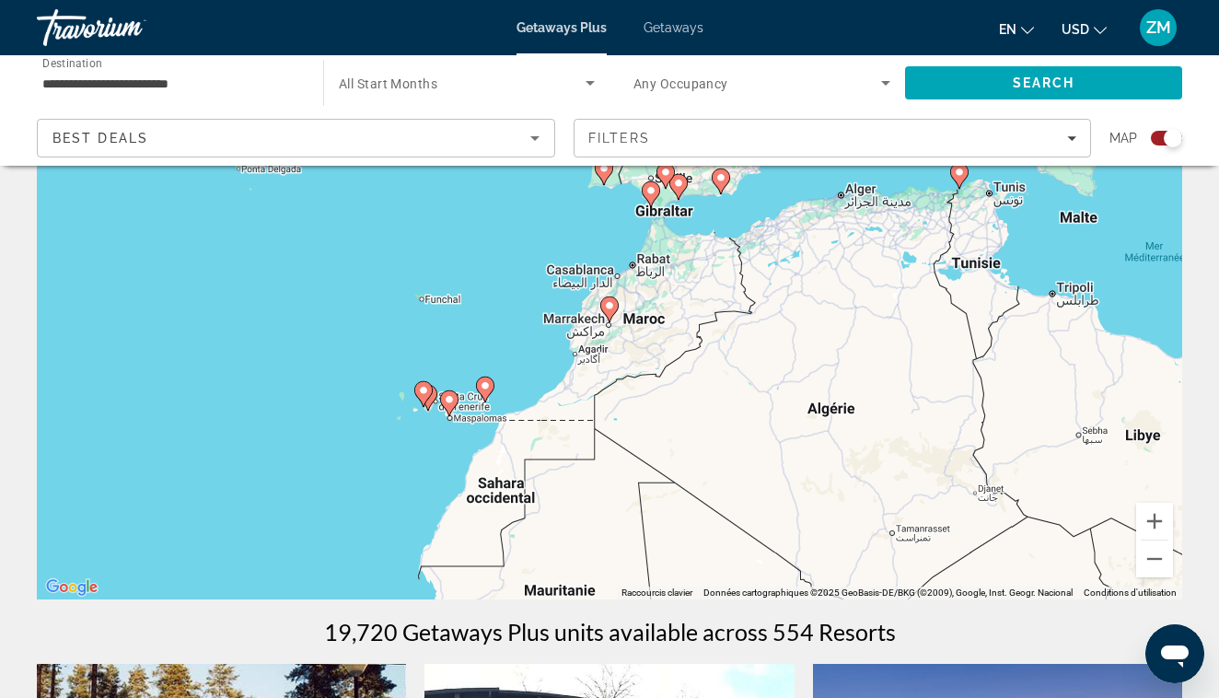
click at [607, 311] on icon "Main content" at bounding box center [609, 309] width 17 height 24
type input "**********"
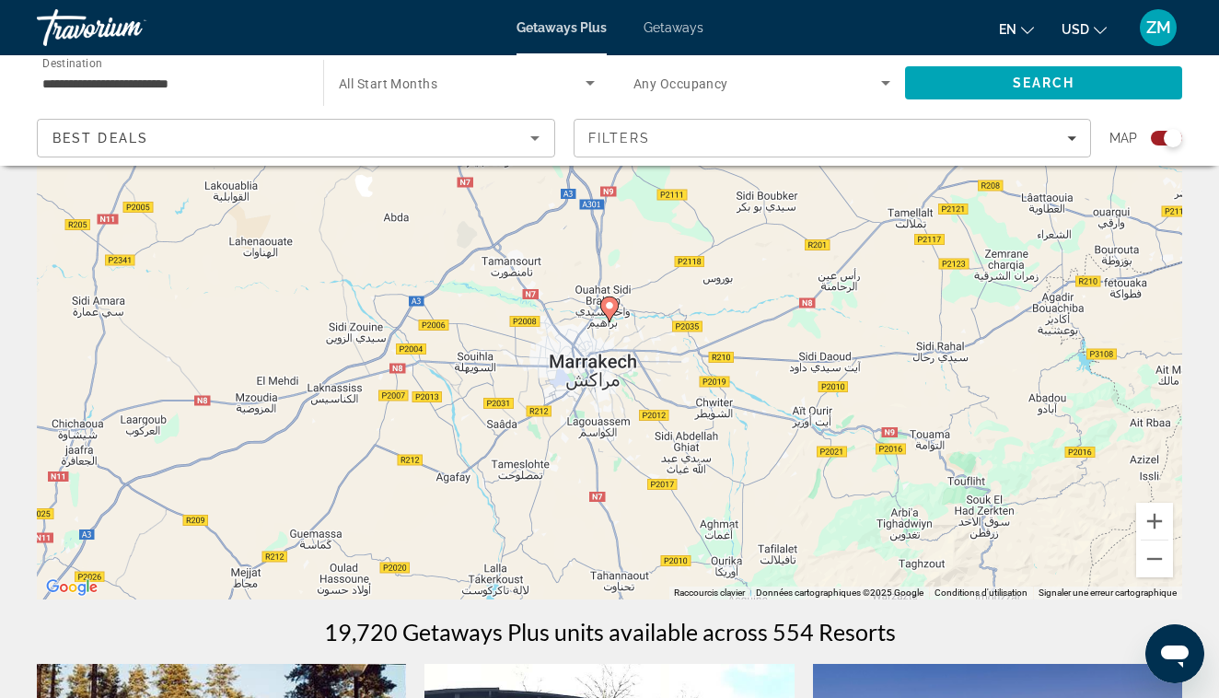
click at [610, 310] on image "Main content" at bounding box center [609, 305] width 11 height 11
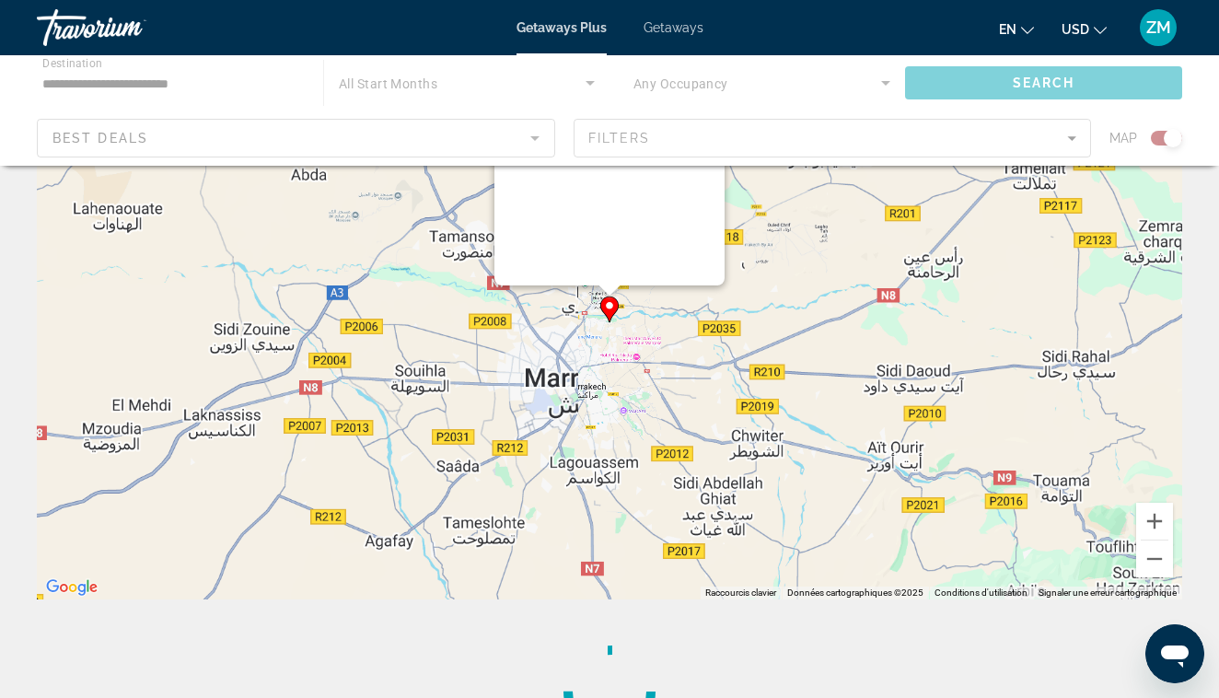
scroll to position [0, 0]
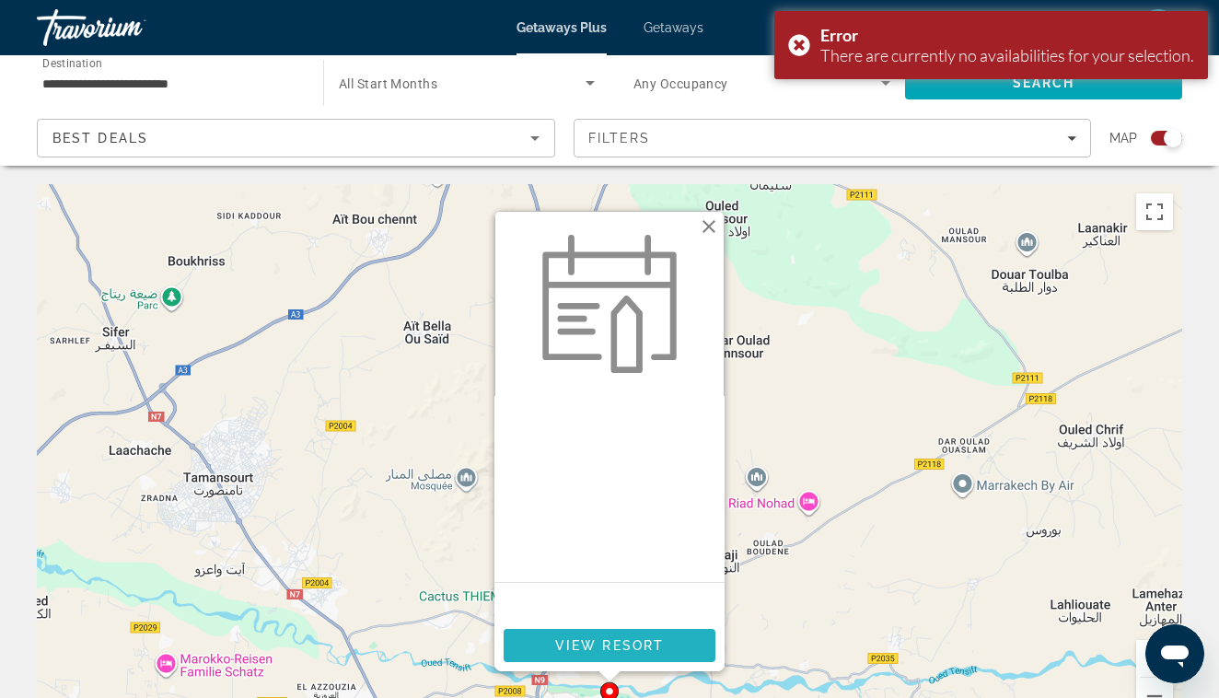
click at [649, 637] on span "Main content" at bounding box center [610, 645] width 212 height 44
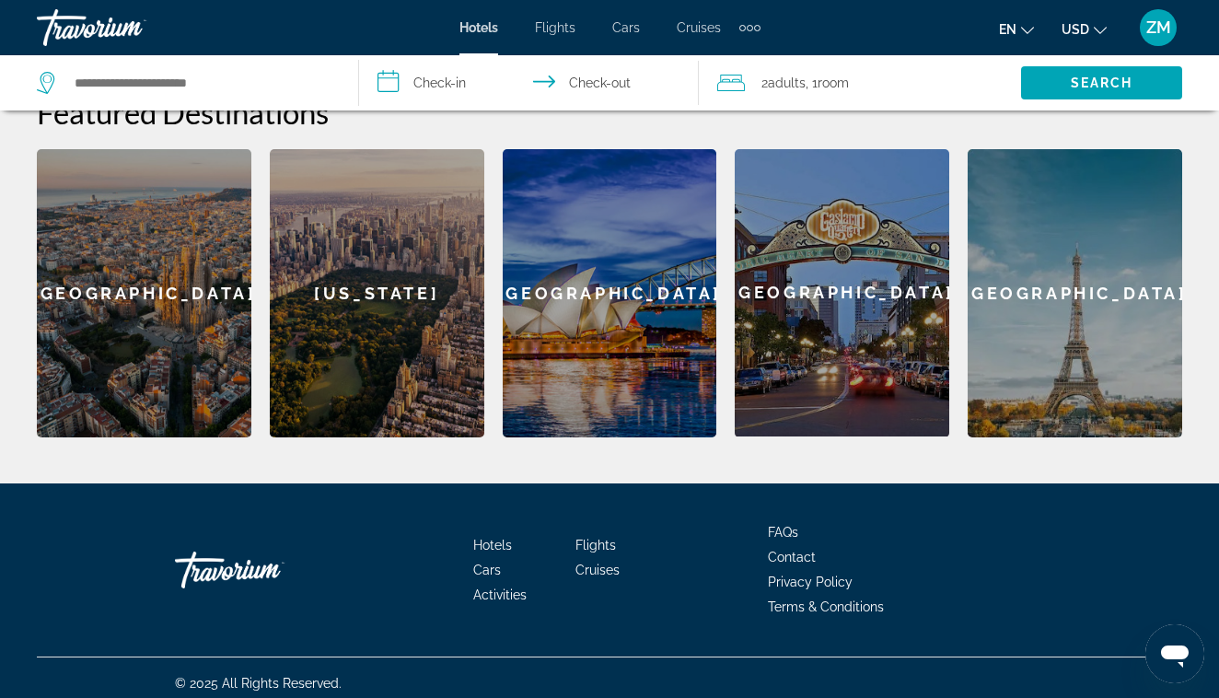
scroll to position [749, 0]
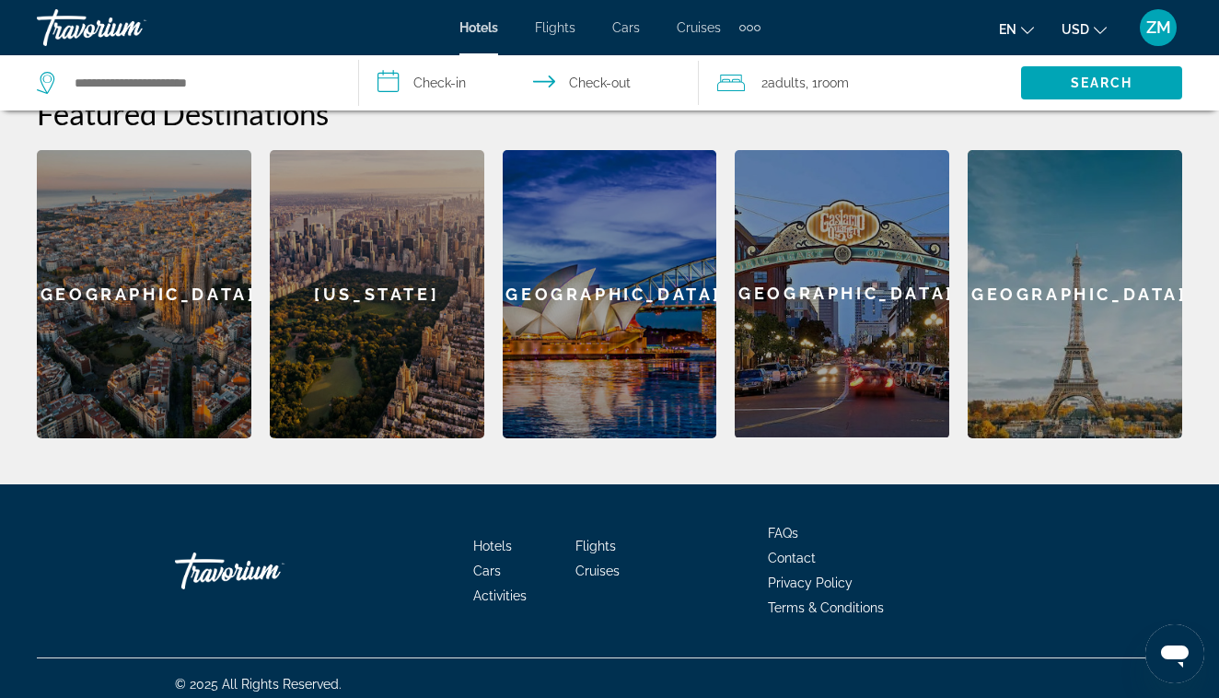
click at [389, 325] on div "New York" at bounding box center [377, 294] width 215 height 288
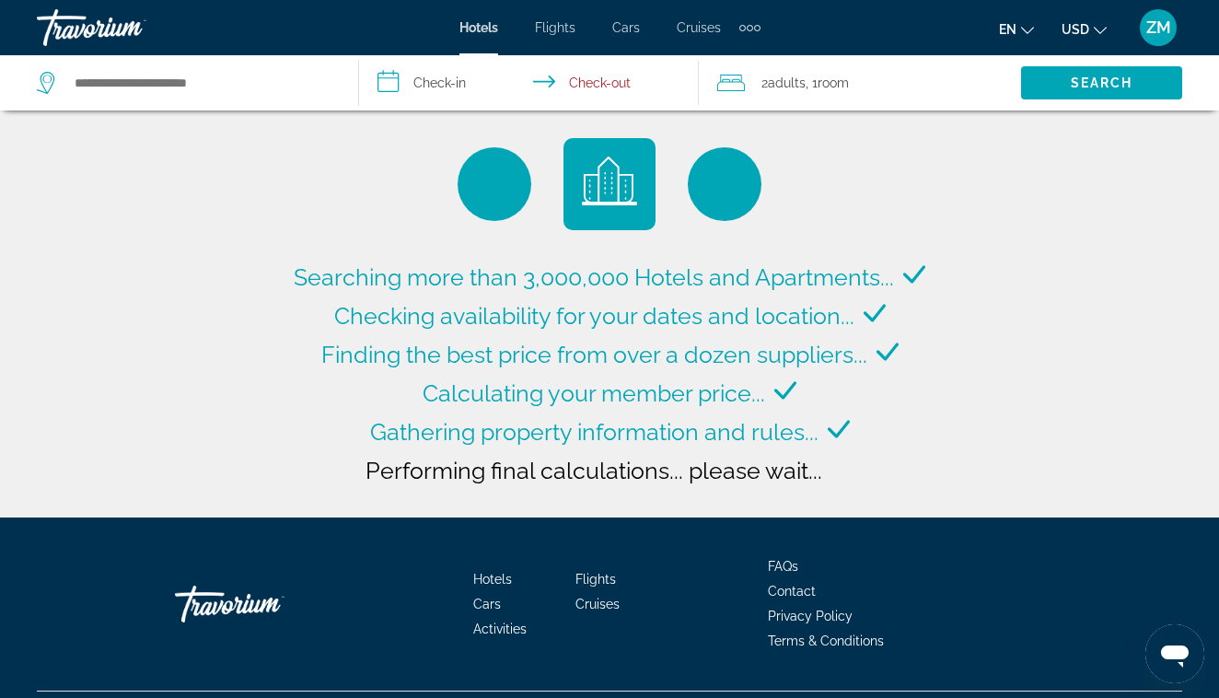
type input "**********"
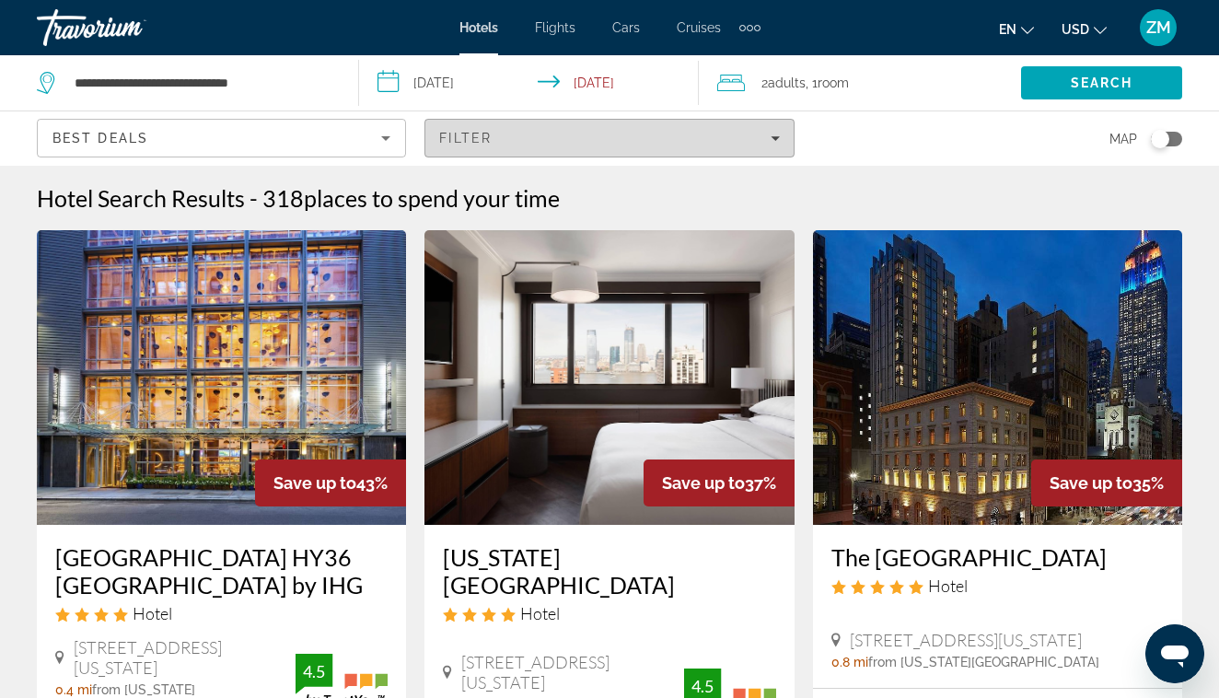
click at [580, 128] on span "Filters" at bounding box center [608, 138] width 367 height 44
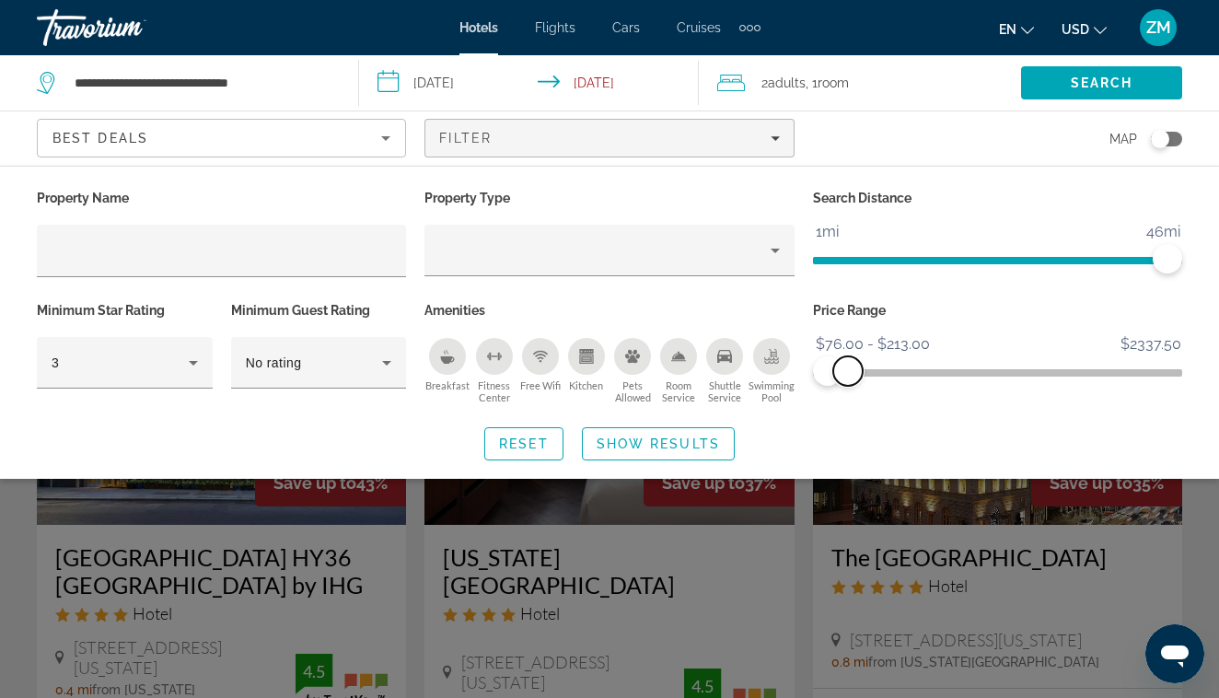
drag, startPoint x: 1167, startPoint y: 369, endPoint x: 848, endPoint y: 368, distance: 319.5
click at [848, 368] on span "ngx-slider-max" at bounding box center [847, 370] width 29 height 29
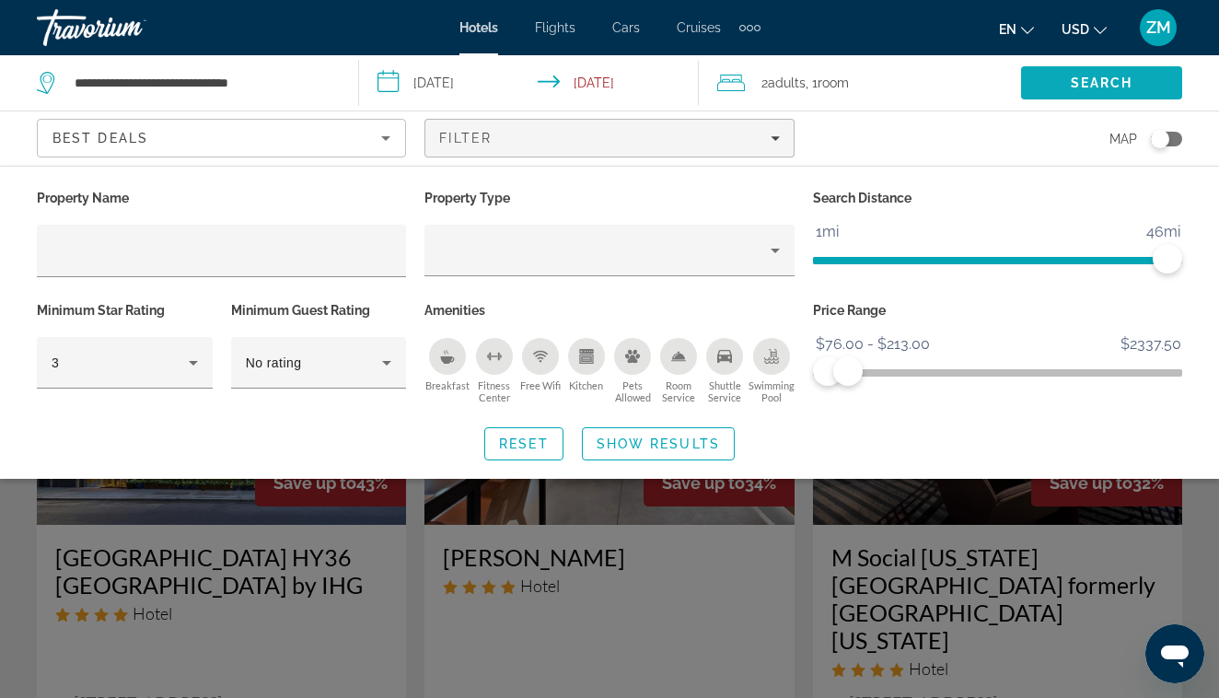
click at [1105, 84] on span "Search" at bounding box center [1102, 82] width 63 height 15
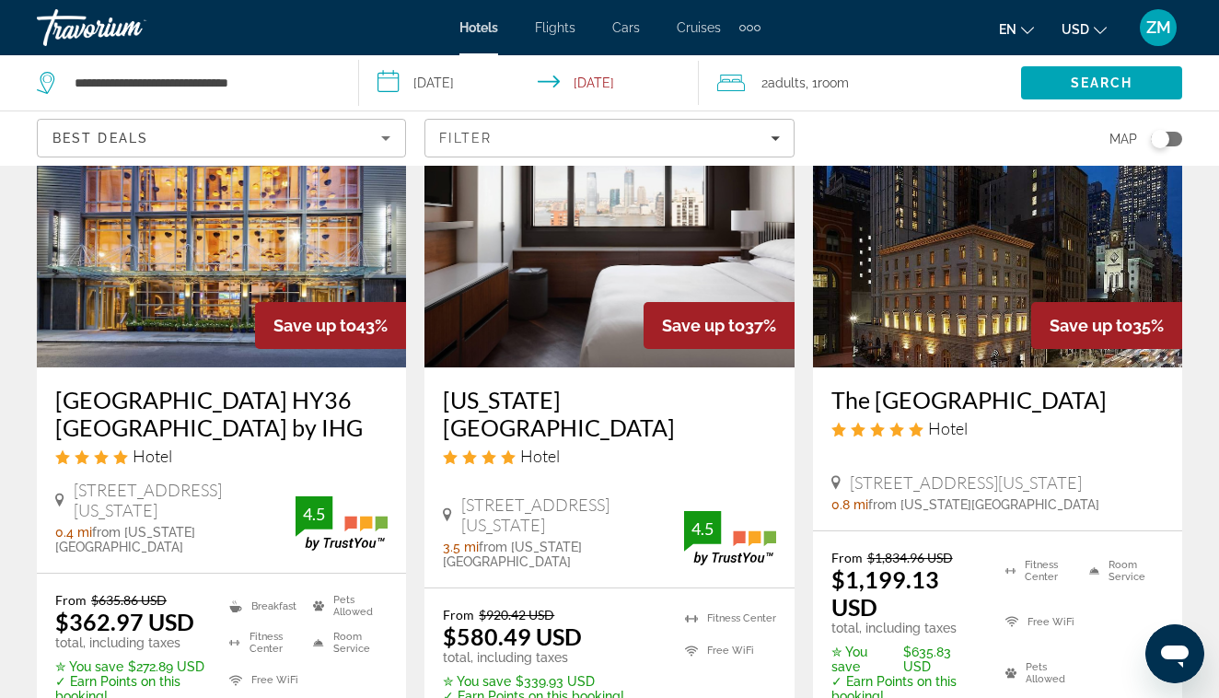
scroll to position [209, 0]
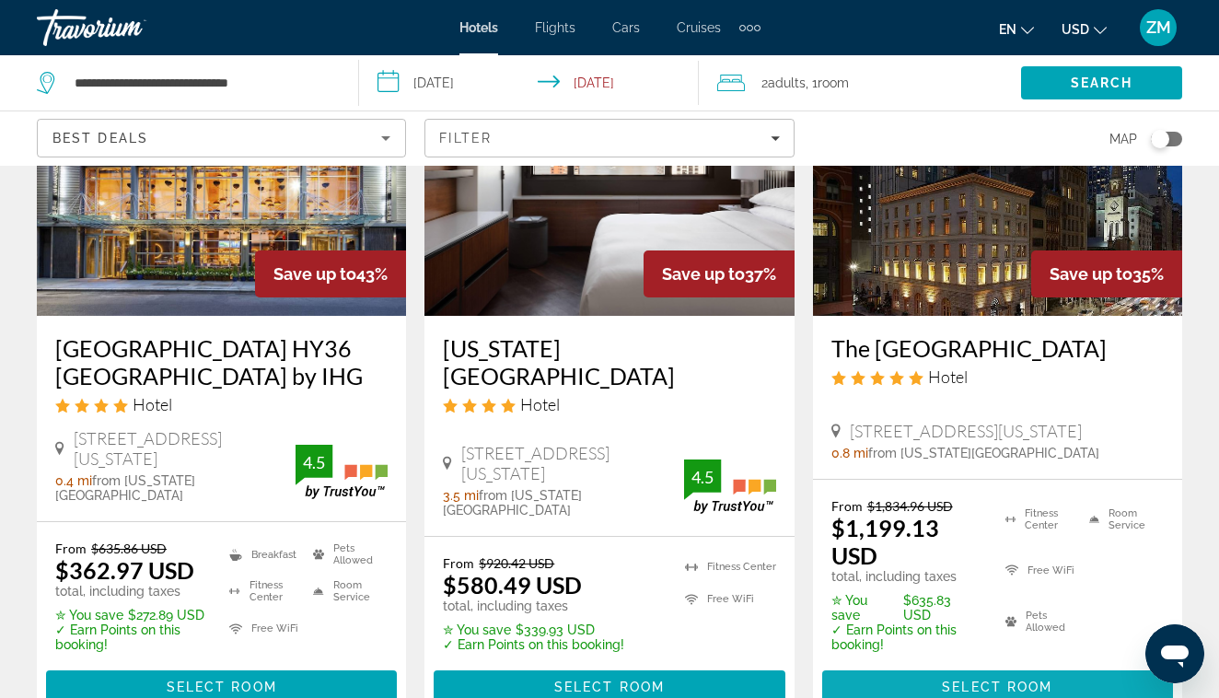
click at [966, 665] on span "Main content" at bounding box center [997, 687] width 351 height 44
